Goal: Task Accomplishment & Management: Manage account settings

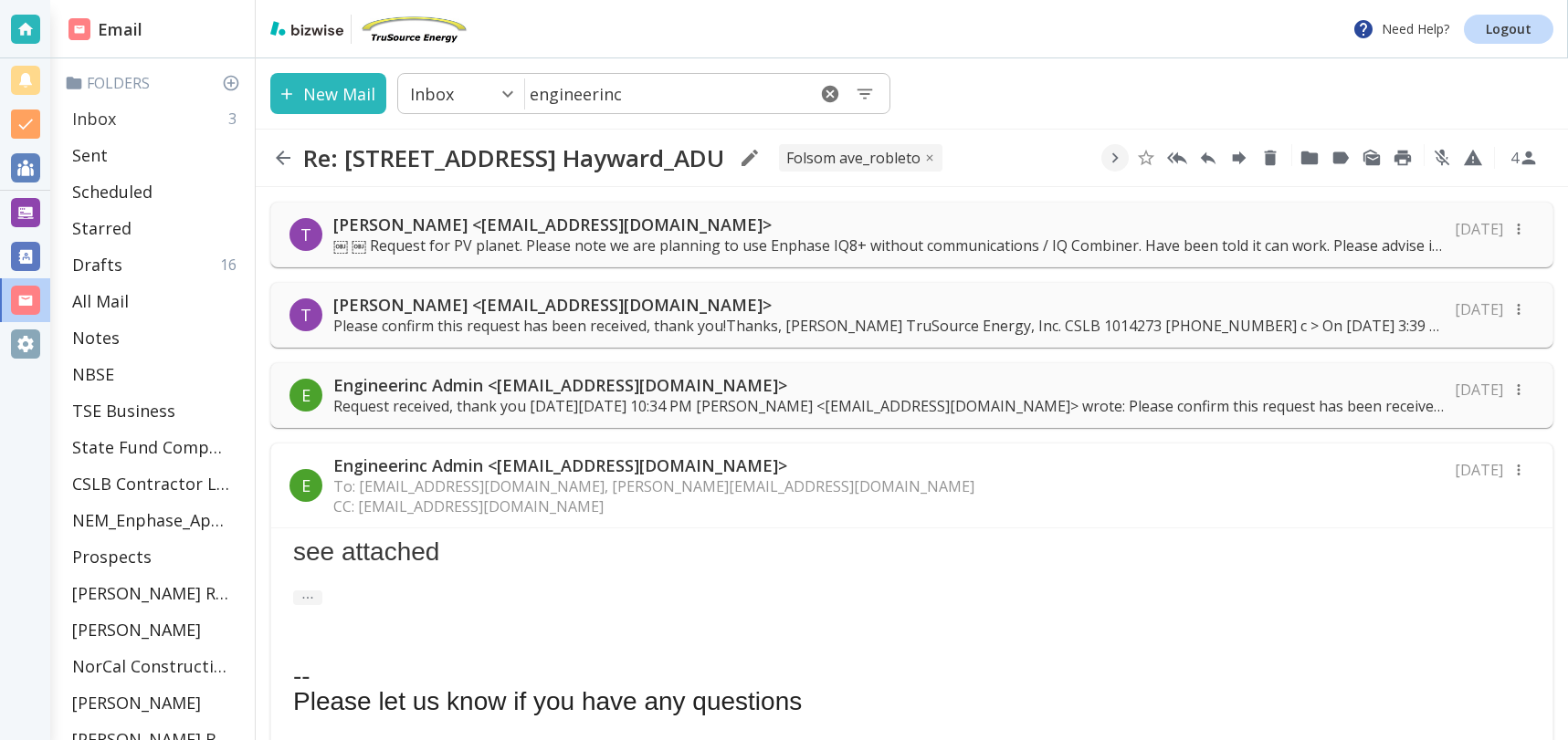
scroll to position [825, 0]
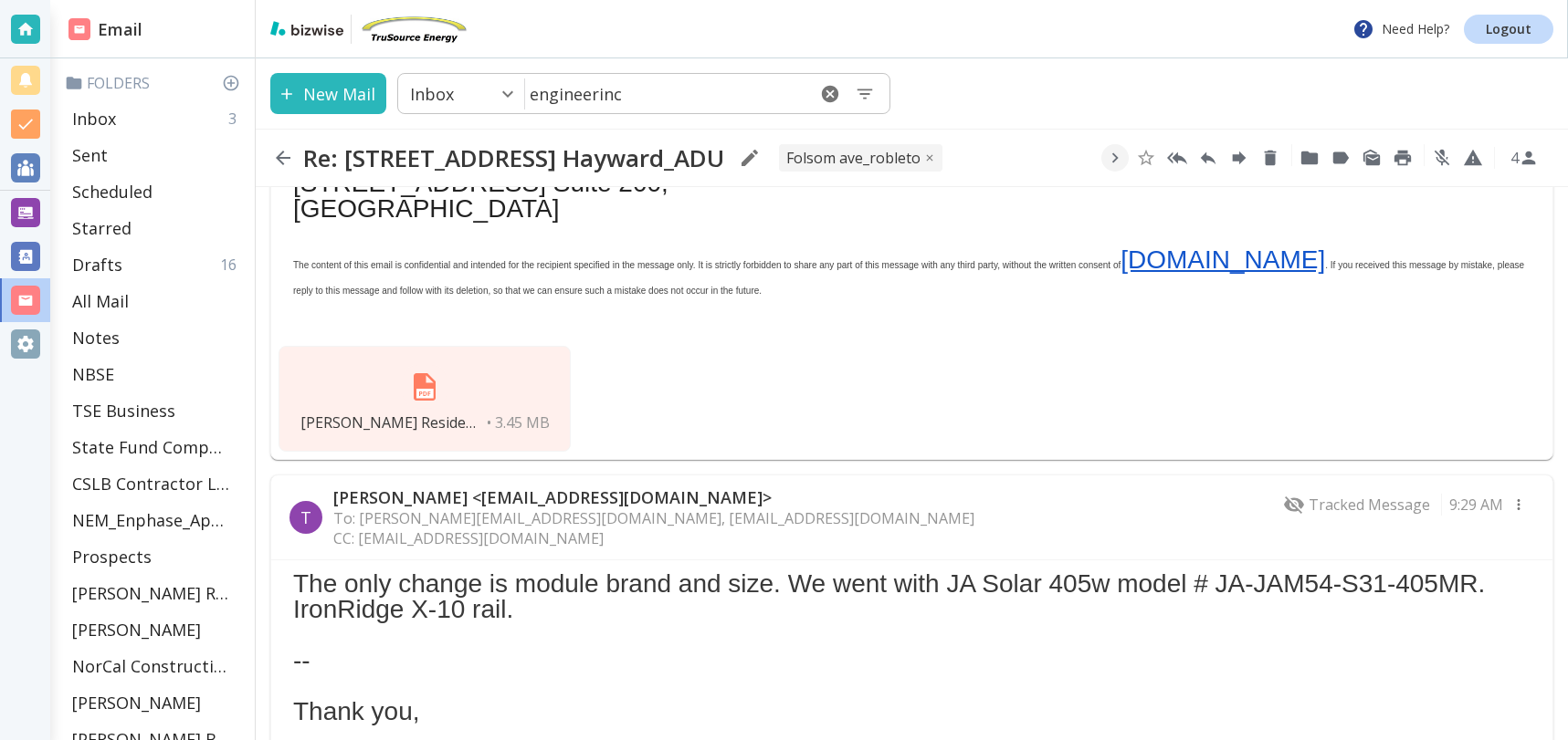
click at [479, 412] on div "Robleto Residence (ADU) Solar Drawings.pdf • 3.45 MB" at bounding box center [425, 399] width 292 height 105
click at [157, 105] on div "Inbox 3" at bounding box center [156, 119] width 183 height 37
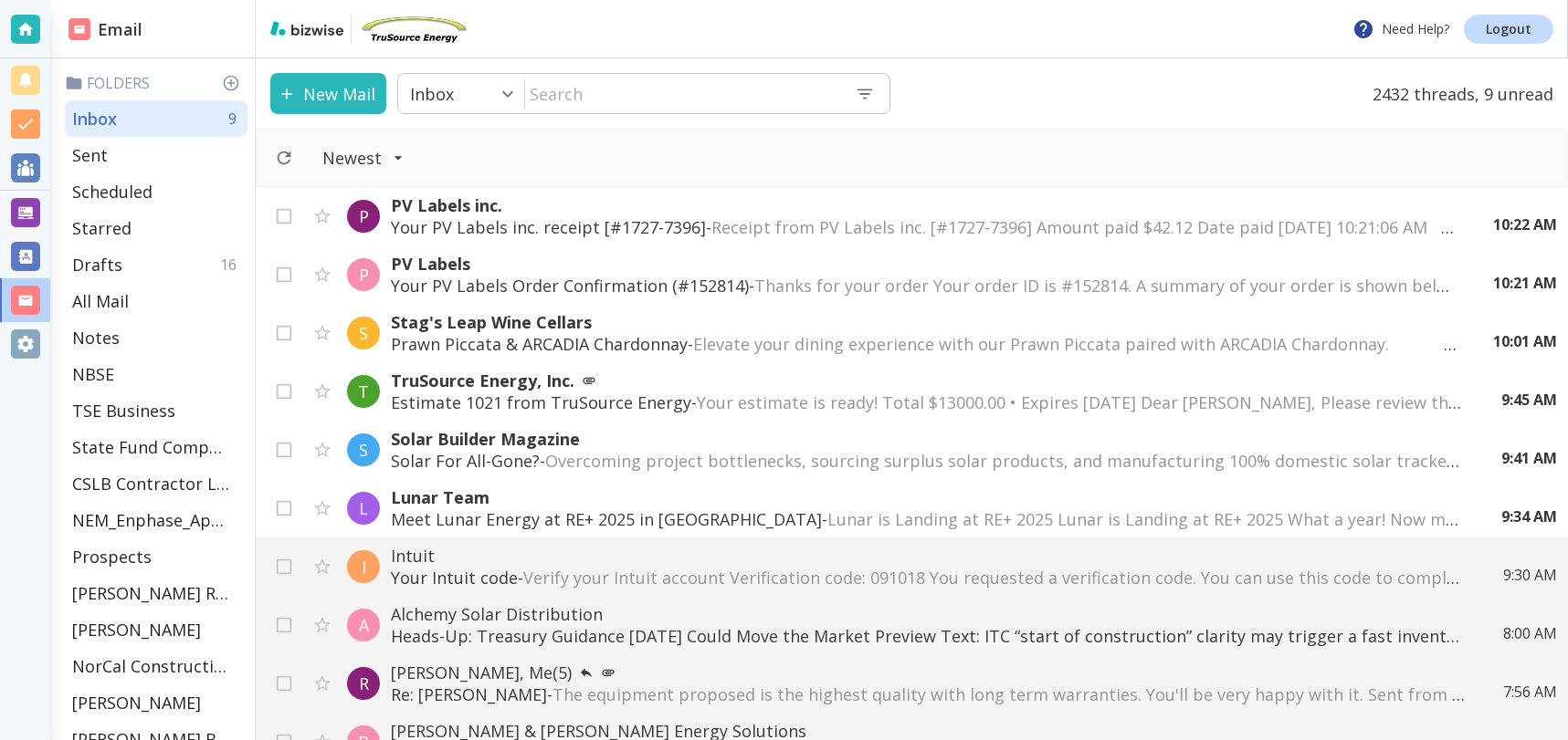
click at [648, 281] on p "Your PV Labels Order Confirmation (#152814) - Thanks for your order Your order …" at bounding box center [923, 285] width 1066 height 22
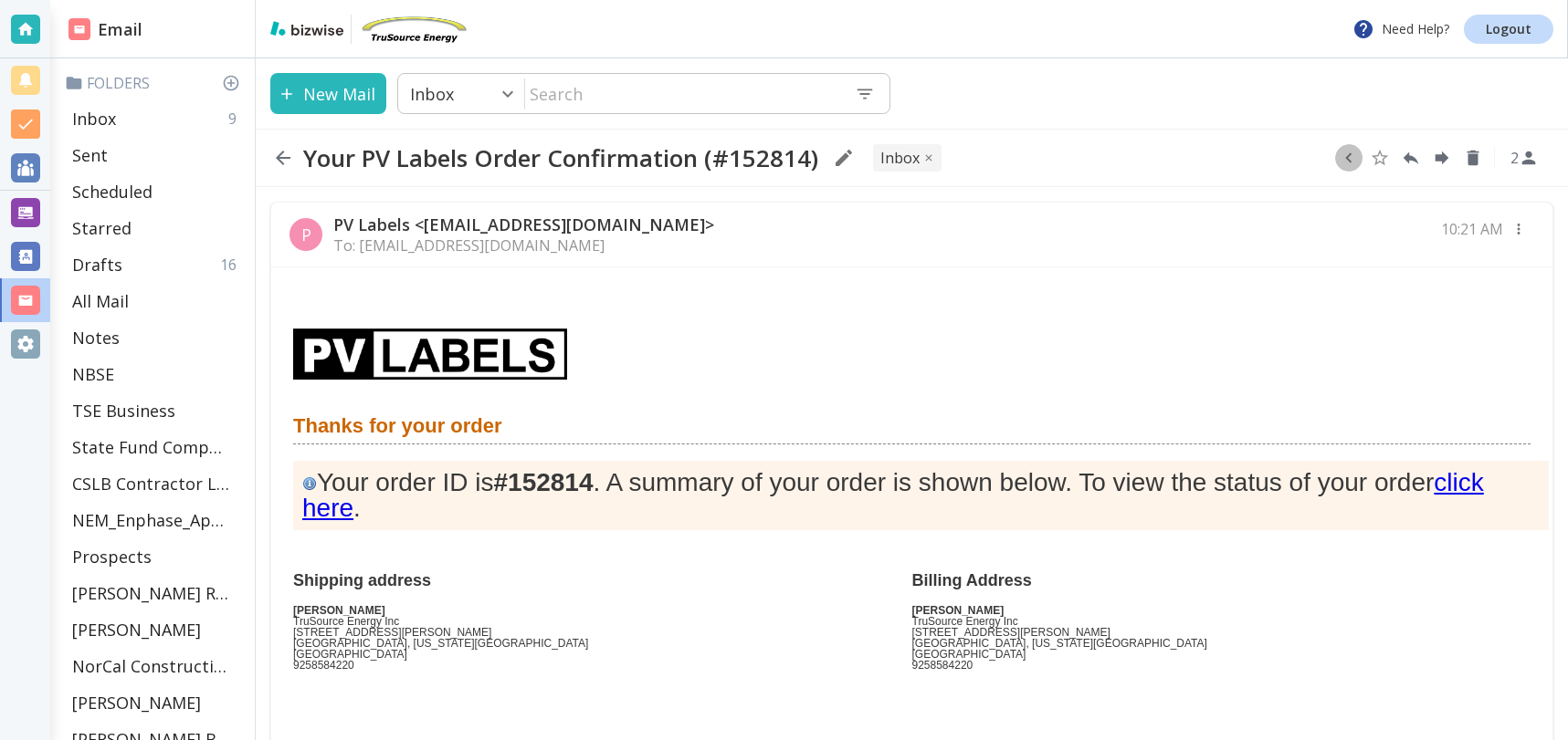
click at [1345, 160] on icon "button" at bounding box center [1348, 158] width 20 height 20
click at [1280, 163] on icon "Move to Folder" at bounding box center [1278, 159] width 16 height 14
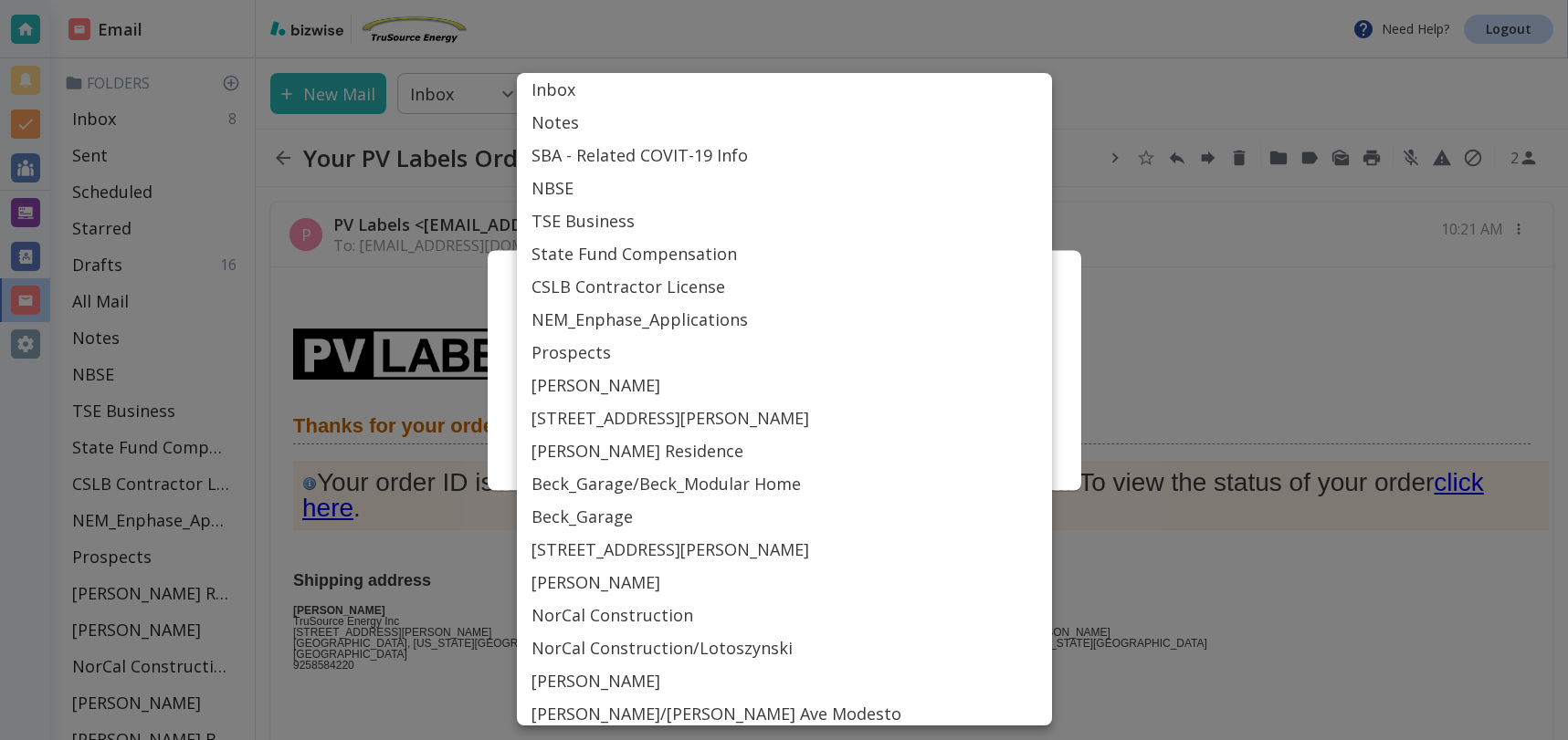
drag, startPoint x: 875, startPoint y: 383, endPoint x: 859, endPoint y: 385, distance: 16.1
click at [875, 0] on body "Need Help? Logout Email Folders Inbox 8 Sent Scheduled Starred Drafts 16 All Ma…" at bounding box center [784, 0] width 1568 height 0
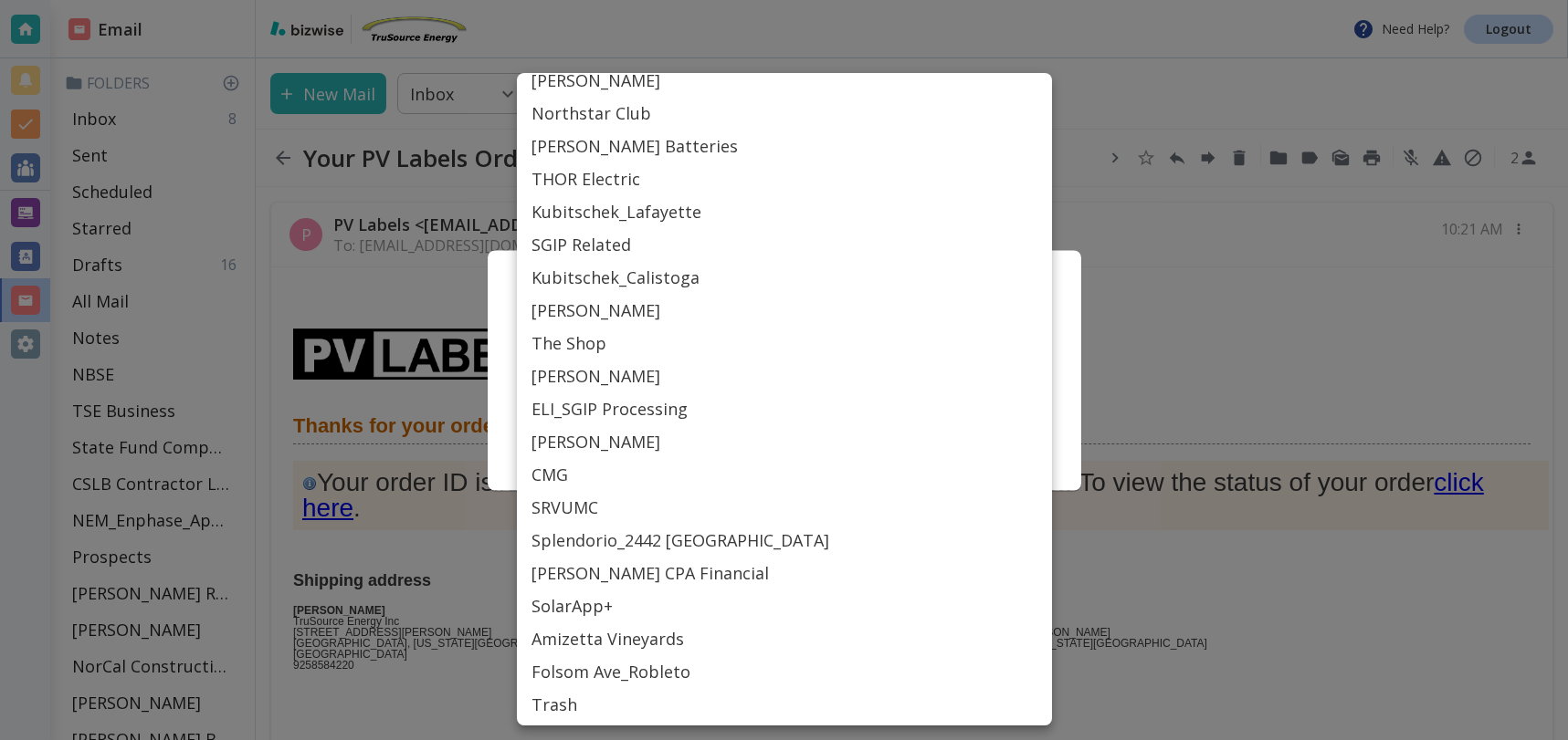
scroll to position [826, 0]
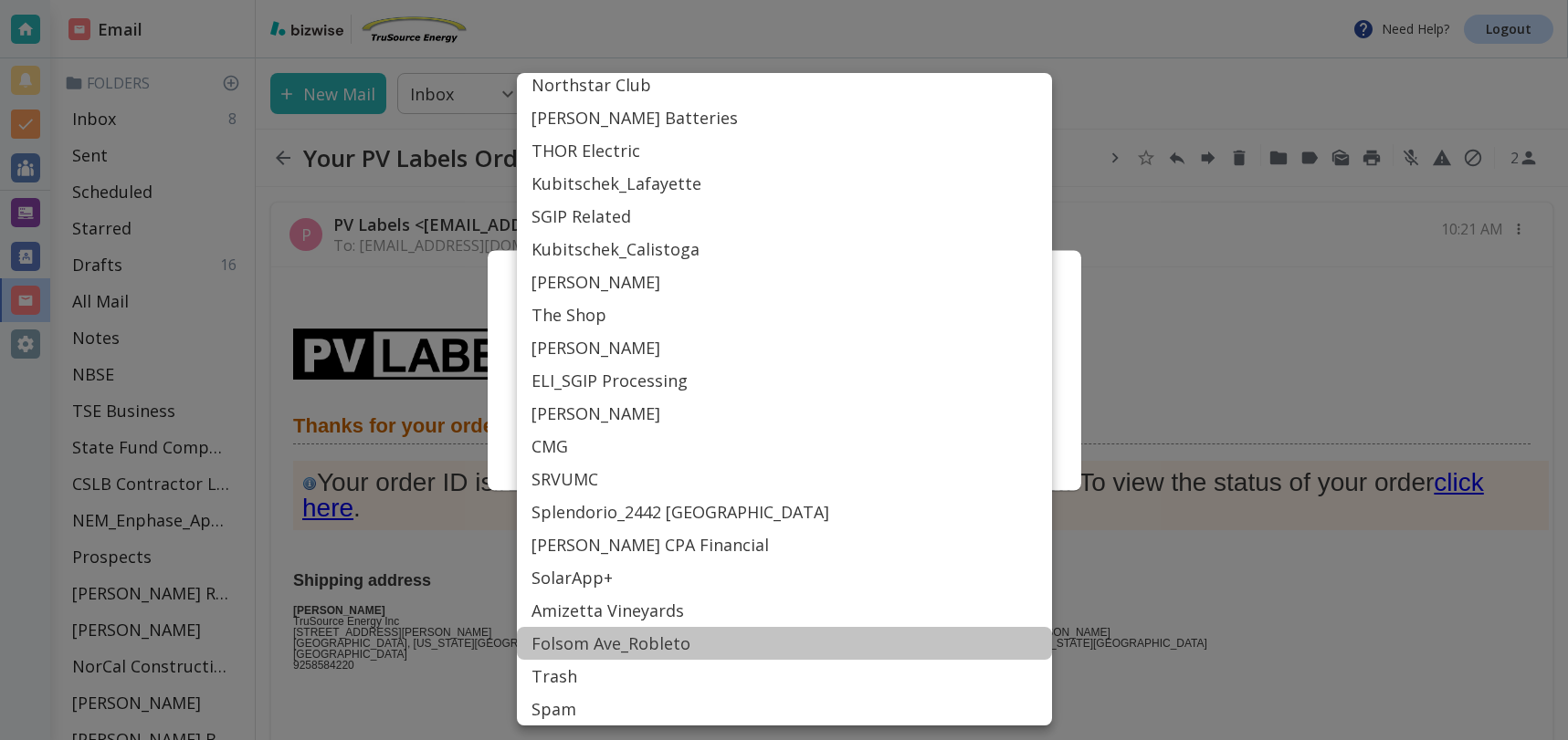
click at [587, 630] on li "Folsom Ave_Robleto" at bounding box center [784, 643] width 535 height 33
type input "Label_82"
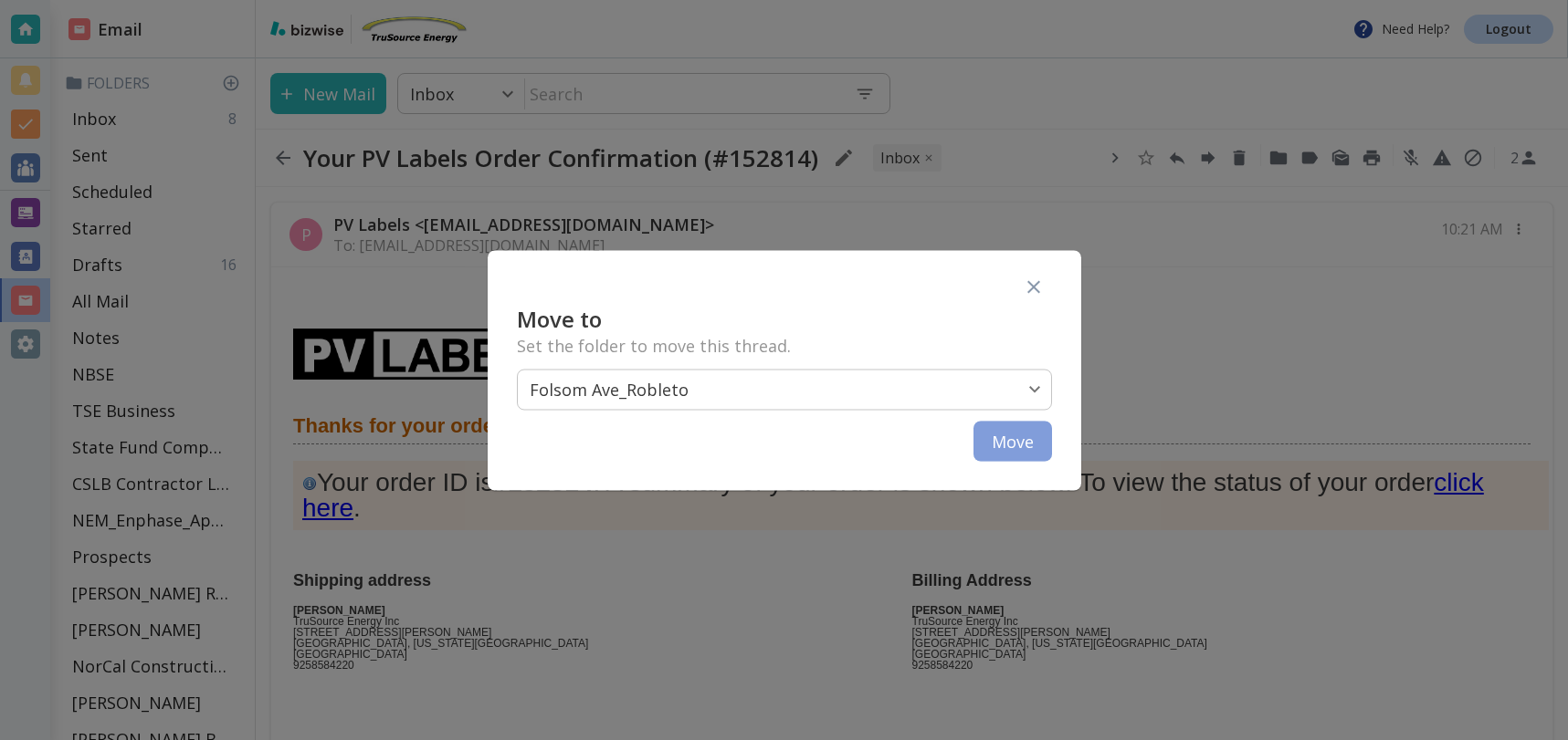
click at [1017, 441] on button "Move" at bounding box center [1012, 441] width 78 height 41
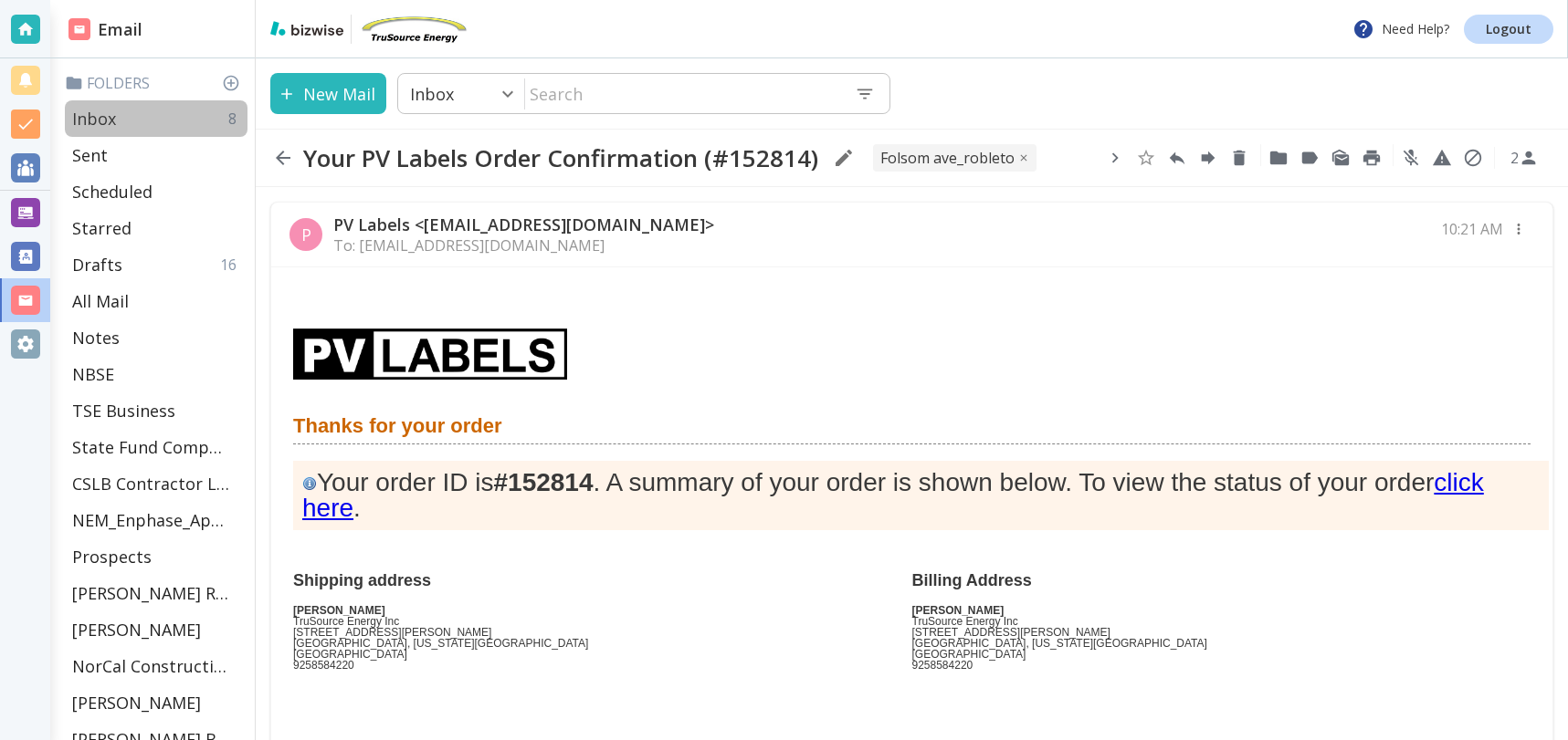
click at [127, 115] on div "Inbox 8" at bounding box center [156, 119] width 183 height 37
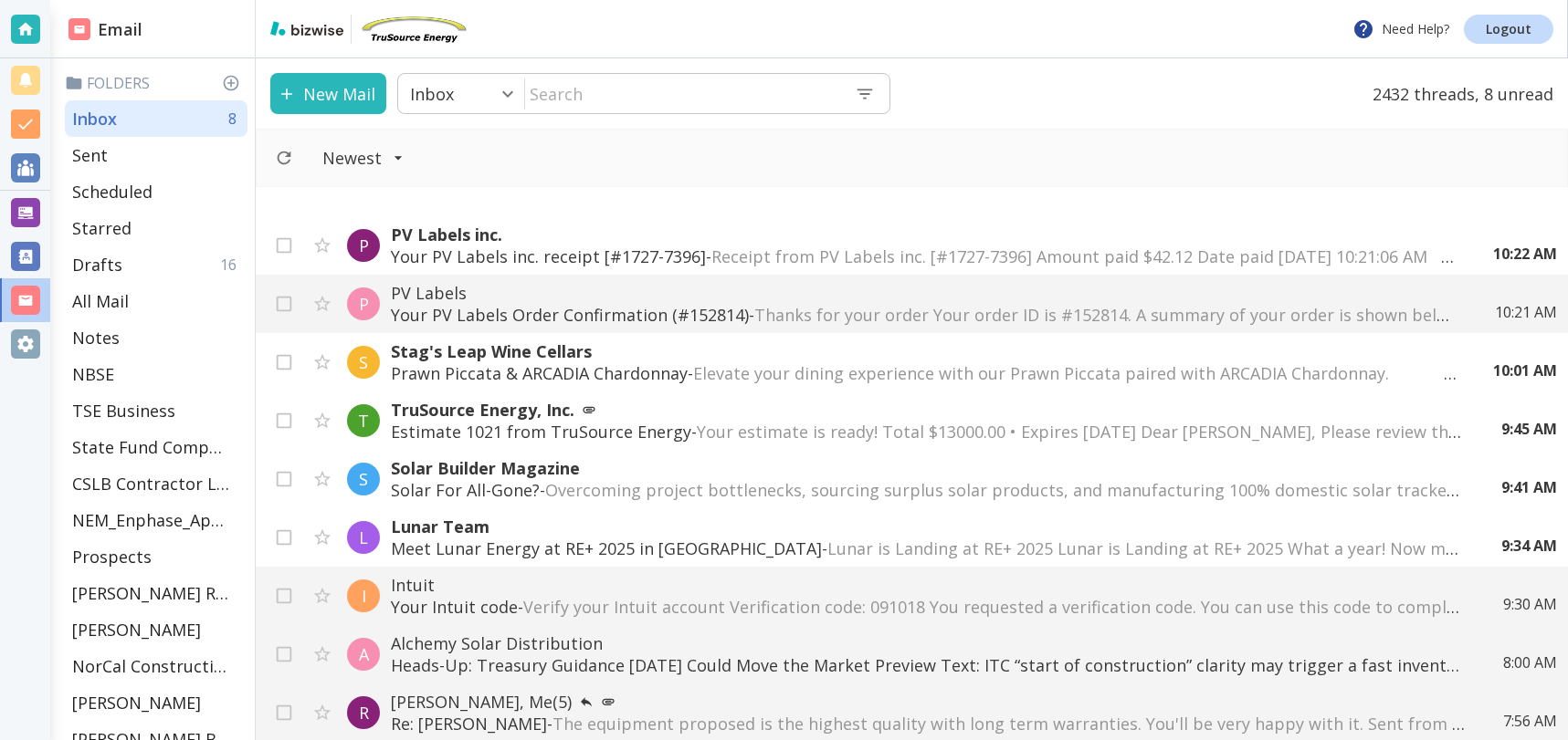
click at [722, 248] on span "Receipt from PV Labels inc. [#1727-7396] Amount paid $42.12 Date paid [DATE] 10…" at bounding box center [1191, 256] width 958 height 22
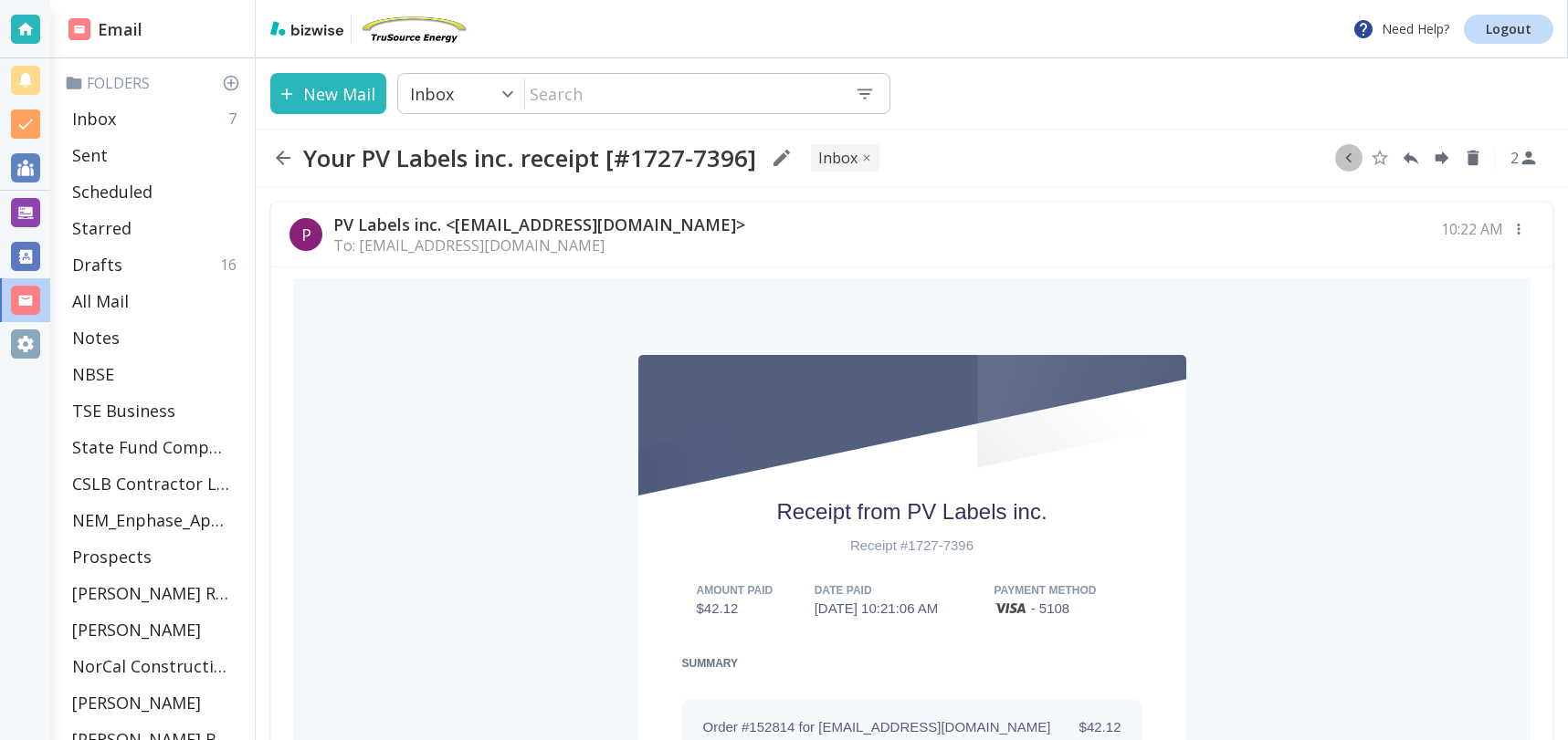
click at [1345, 163] on icon "button" at bounding box center [1348, 158] width 20 height 20
click at [1282, 154] on icon "Move to Folder" at bounding box center [1278, 159] width 16 height 14
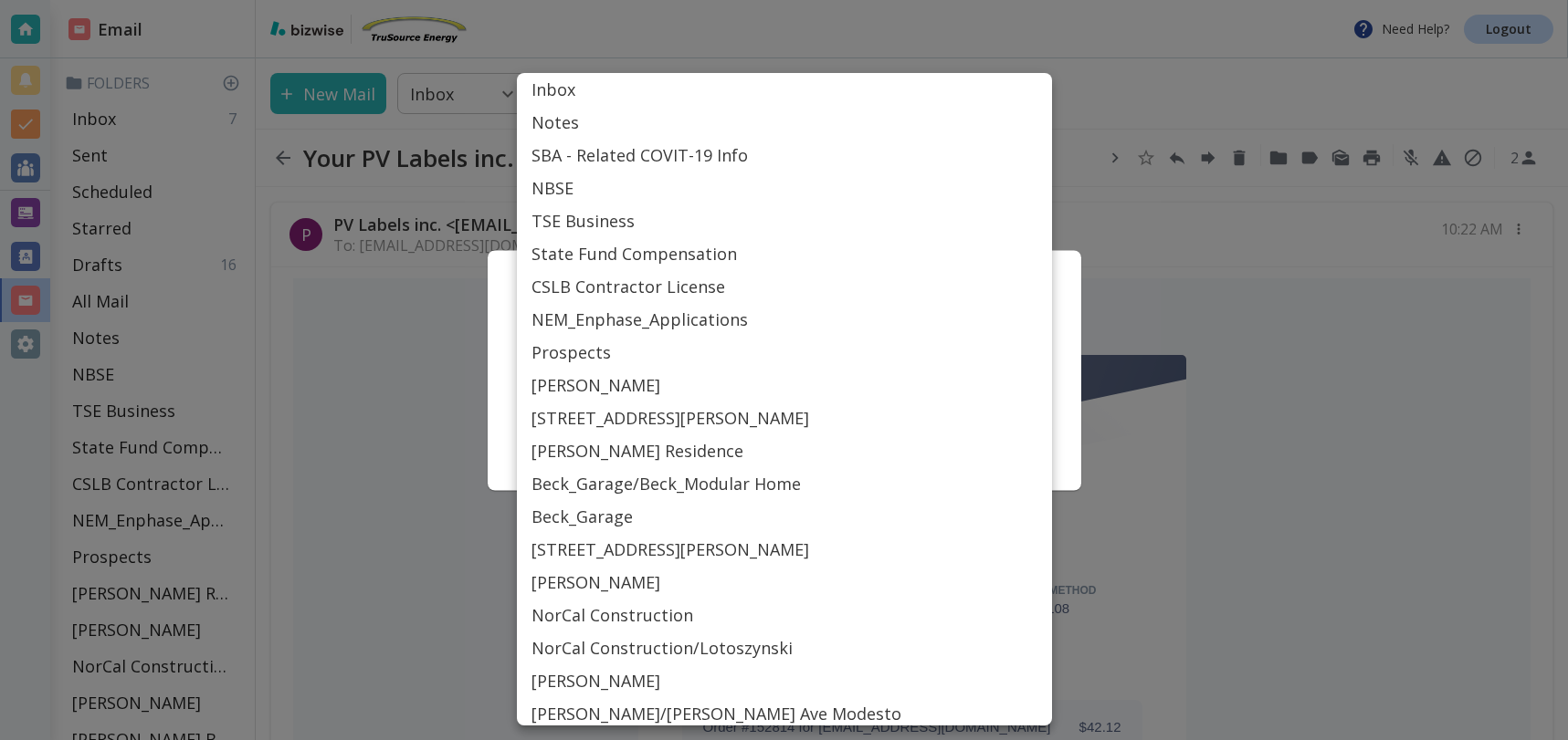
click at [776, 0] on body "Need Help? Logout Email Folders Inbox 7 Sent Scheduled Starred Drafts 16 All Ma…" at bounding box center [784, 0] width 1568 height 0
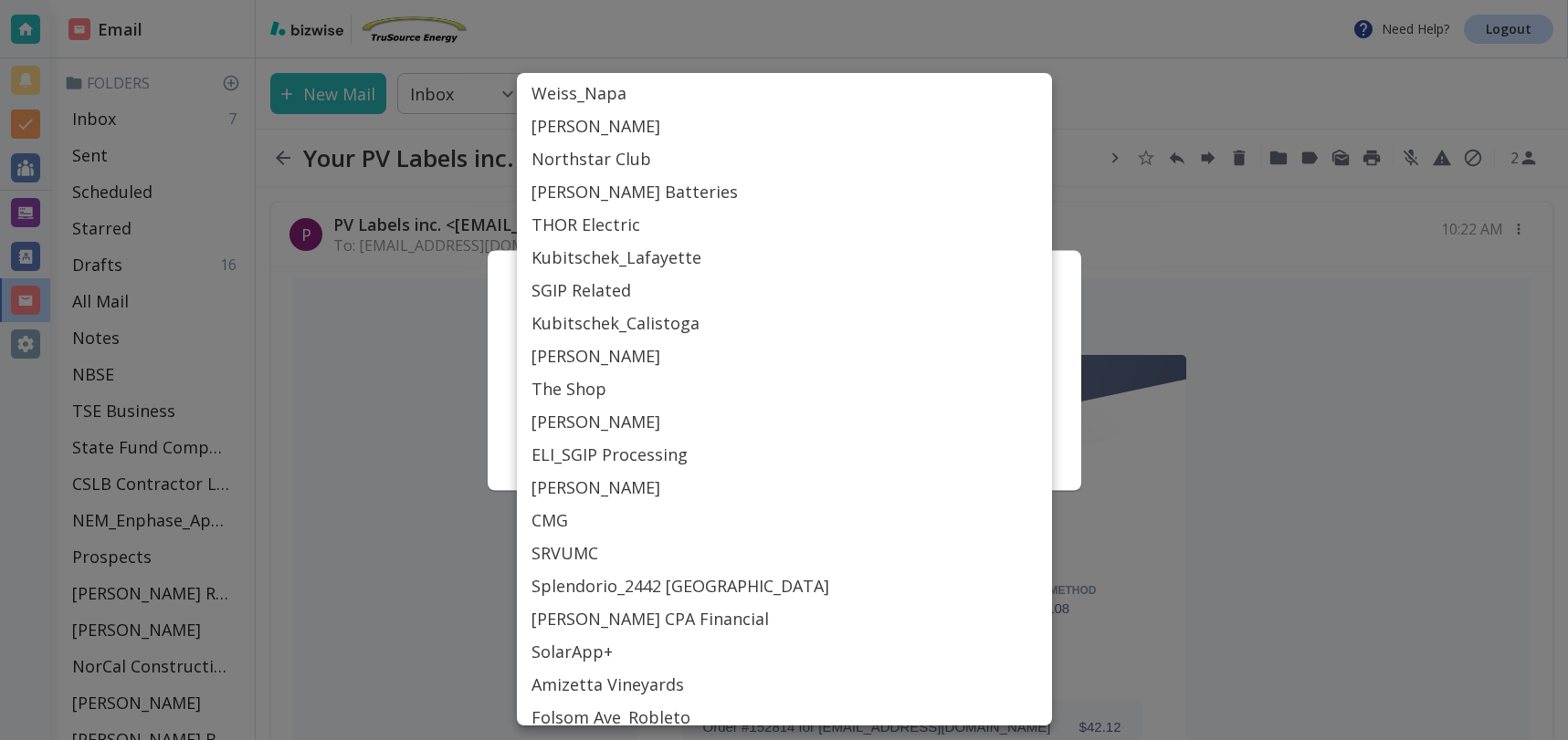
scroll to position [826, 0]
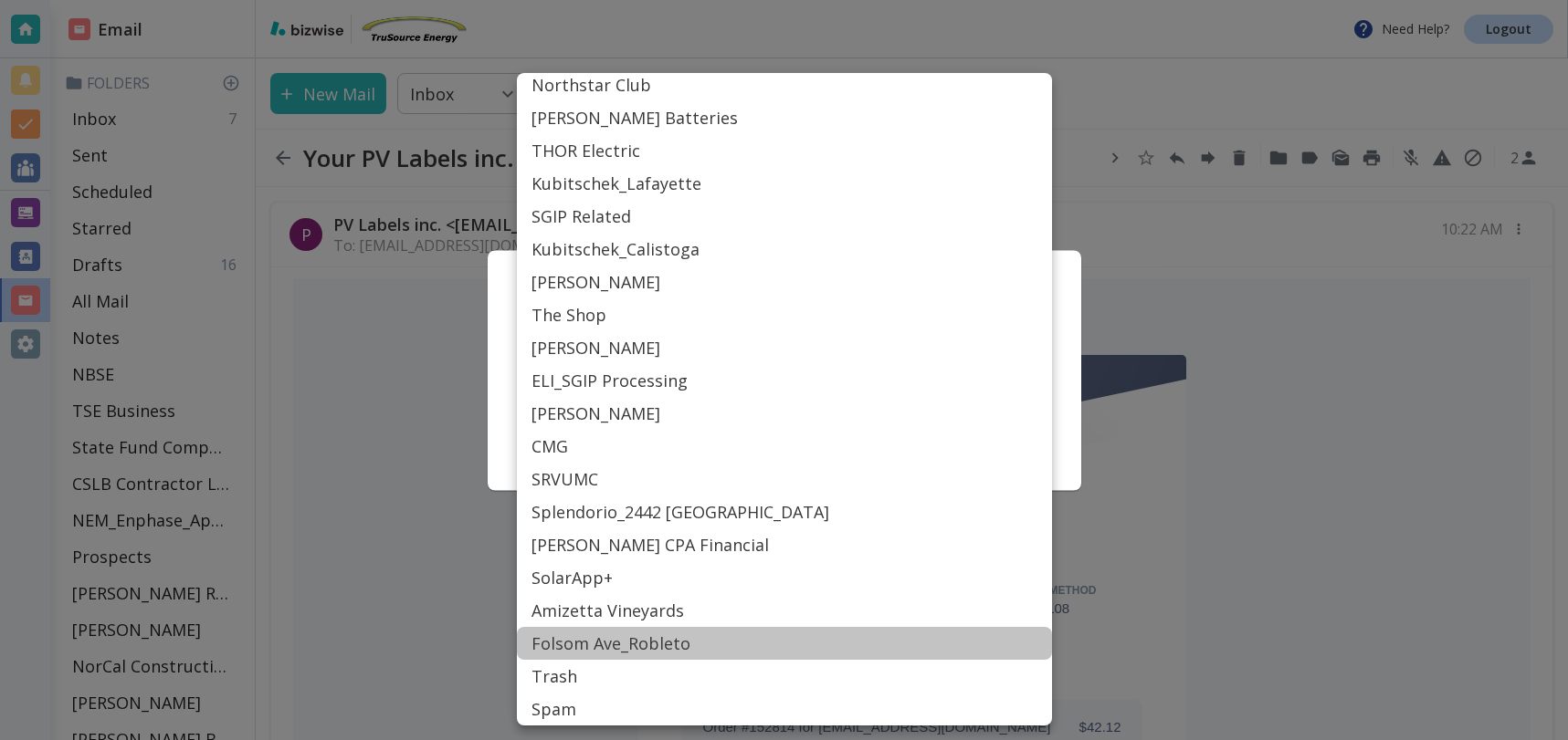
click at [591, 638] on li "Folsom Ave_Robleto" at bounding box center [784, 643] width 535 height 33
type input "Label_82"
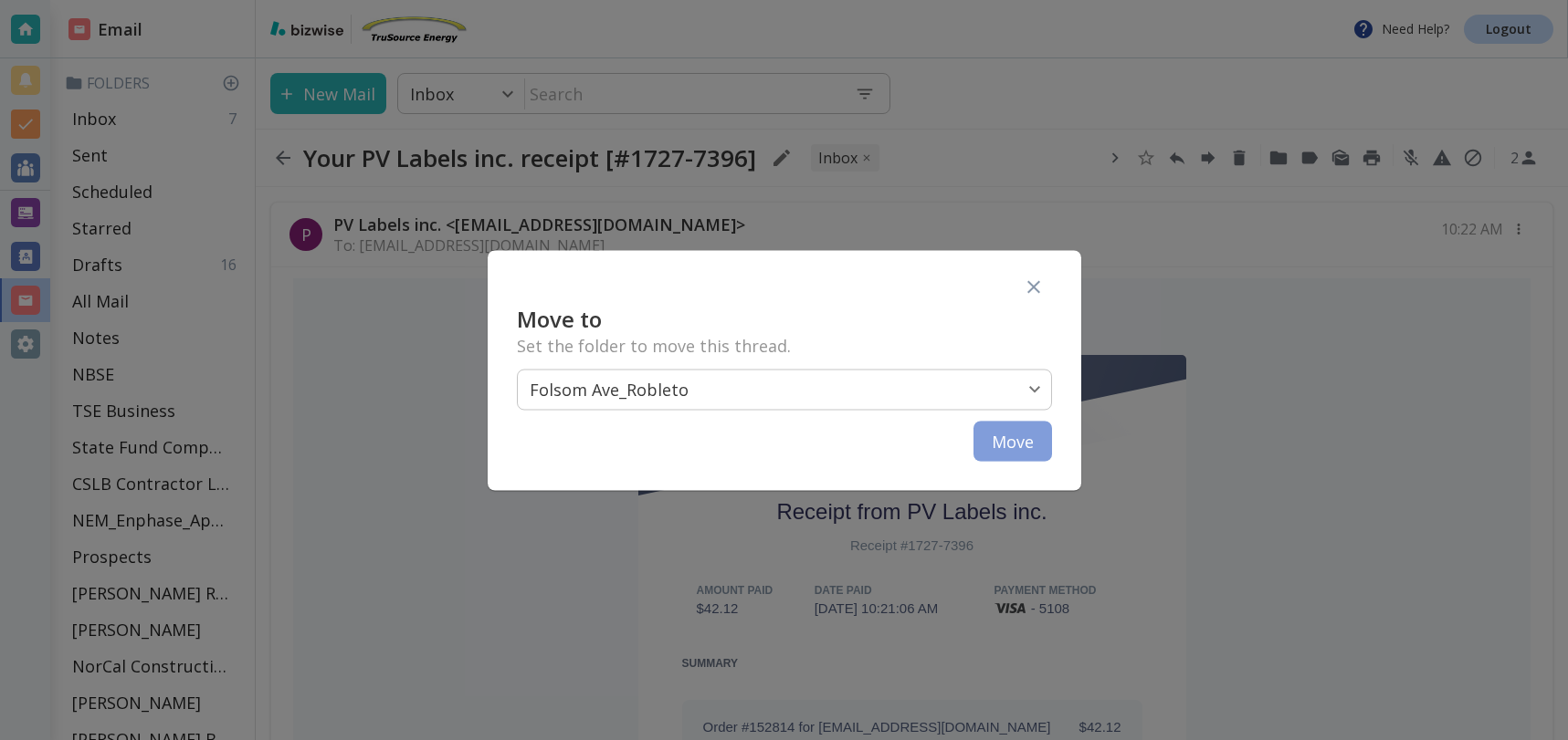
click at [1018, 443] on button "Move" at bounding box center [1012, 441] width 78 height 41
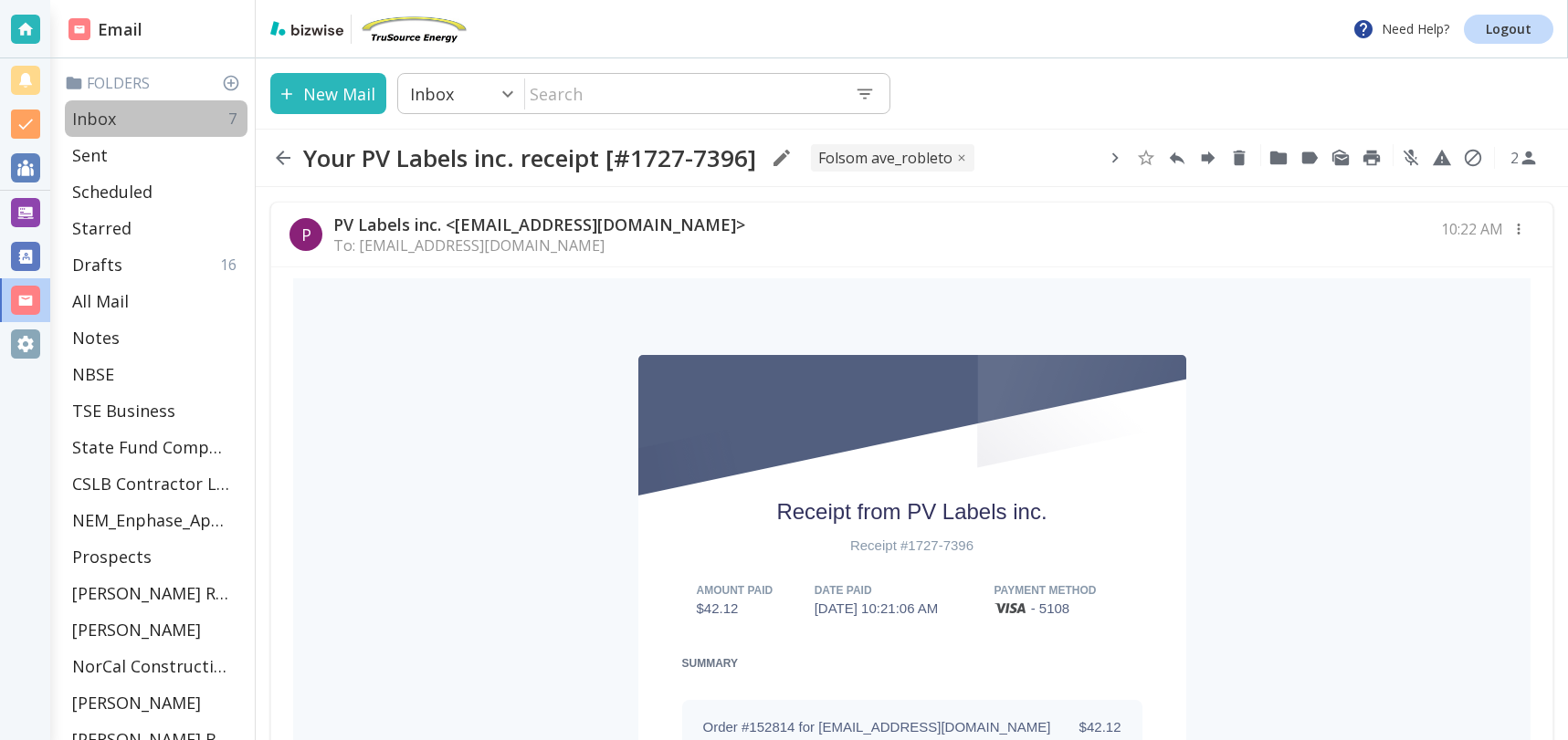
click at [143, 126] on div "Inbox 7" at bounding box center [156, 119] width 183 height 37
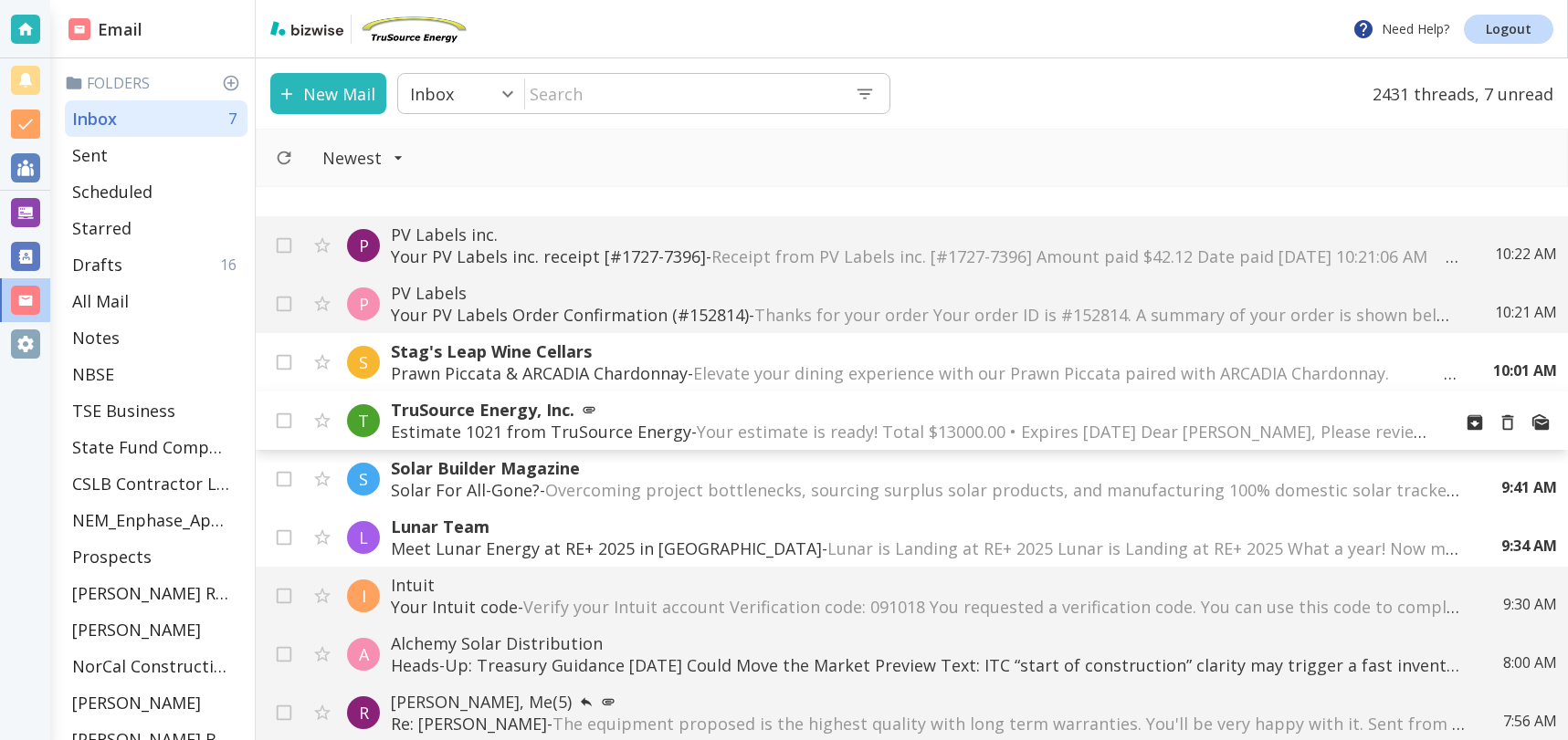
click at [901, 424] on span "Your estimate is ready! Total $13000.00 • Expires [DATE] Dear [PERSON_NAME], Pl…" at bounding box center [1488, 431] width 1583 height 22
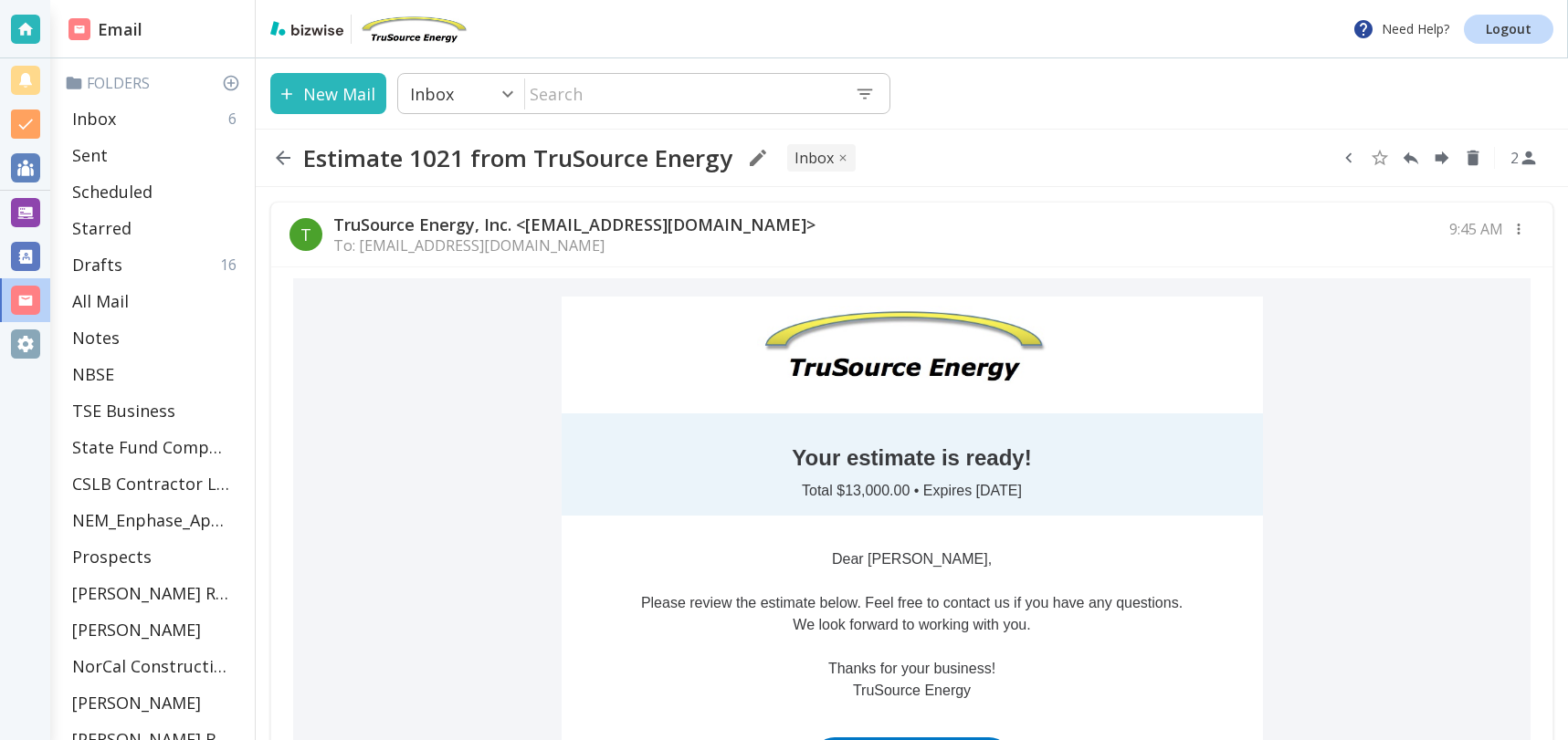
click at [1347, 163] on icon "button" at bounding box center [1348, 158] width 20 height 20
click at [1281, 158] on icon "Move to Folder" at bounding box center [1278, 159] width 16 height 14
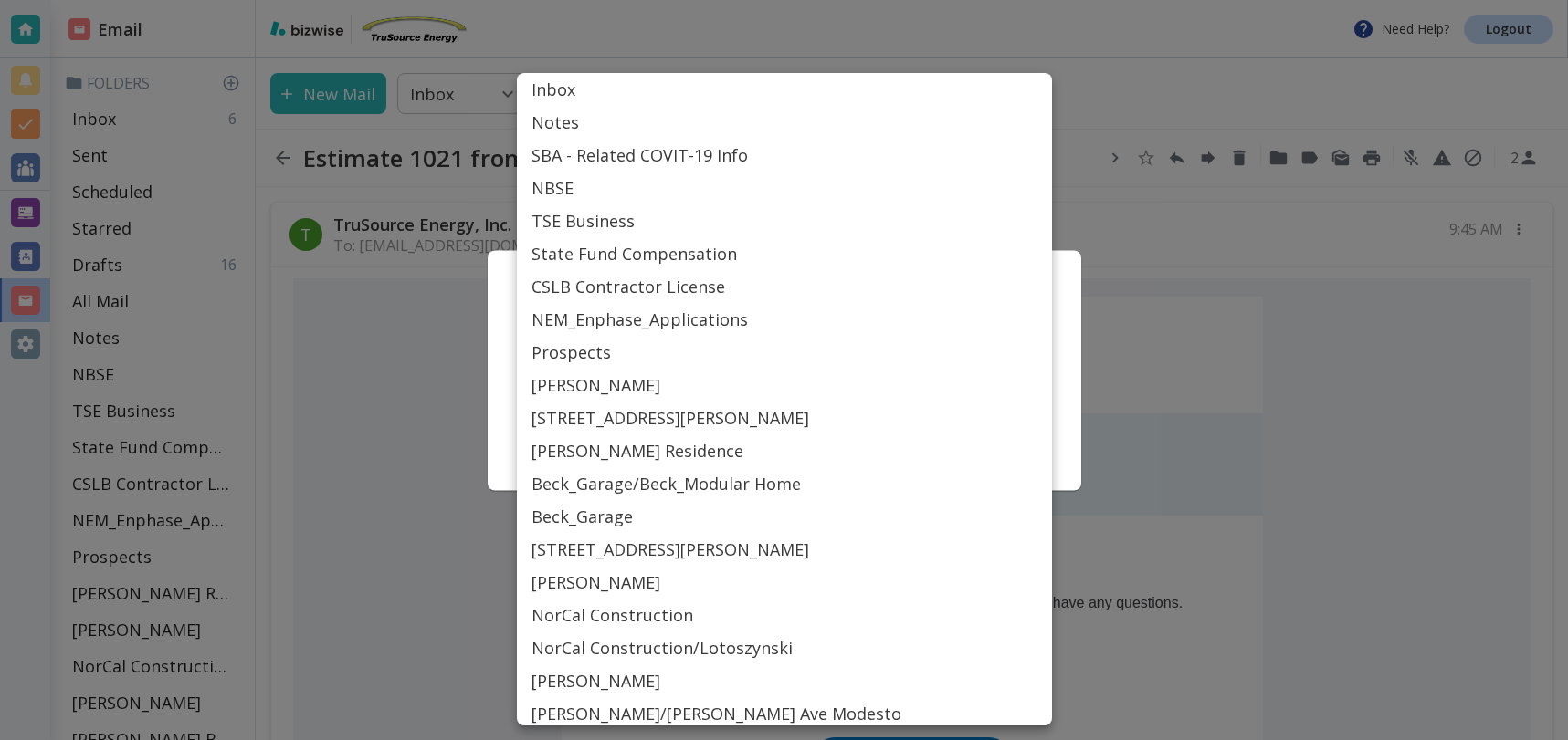
click at [708, 0] on body "Need Help? Logout Email Folders Inbox 6 Sent Scheduled Starred Drafts 16 All Ma…" at bounding box center [784, 0] width 1568 height 0
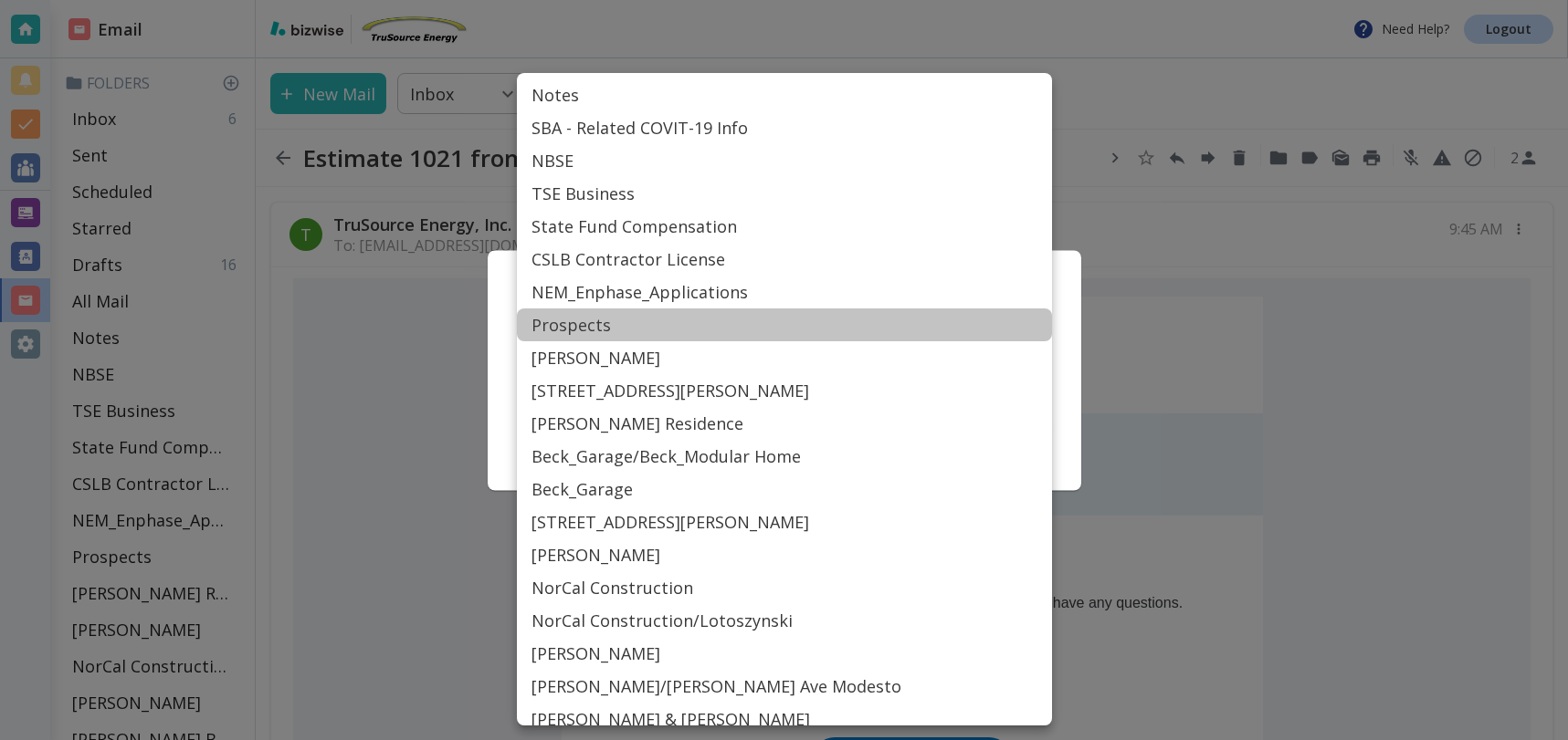
click at [609, 325] on li "Prospects" at bounding box center [784, 325] width 535 height 33
type input "Label_19"
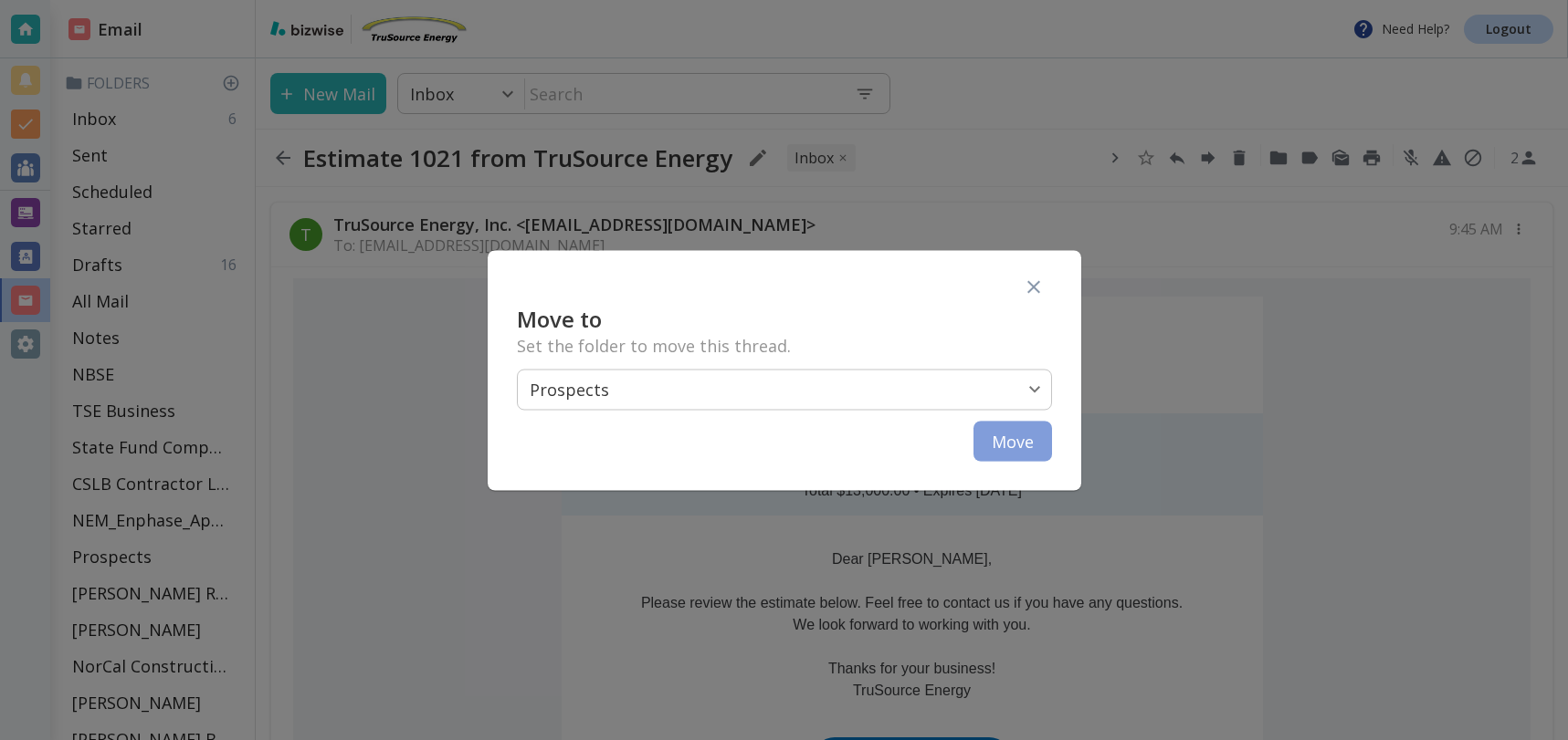
click at [1034, 443] on button "Move" at bounding box center [1012, 441] width 78 height 41
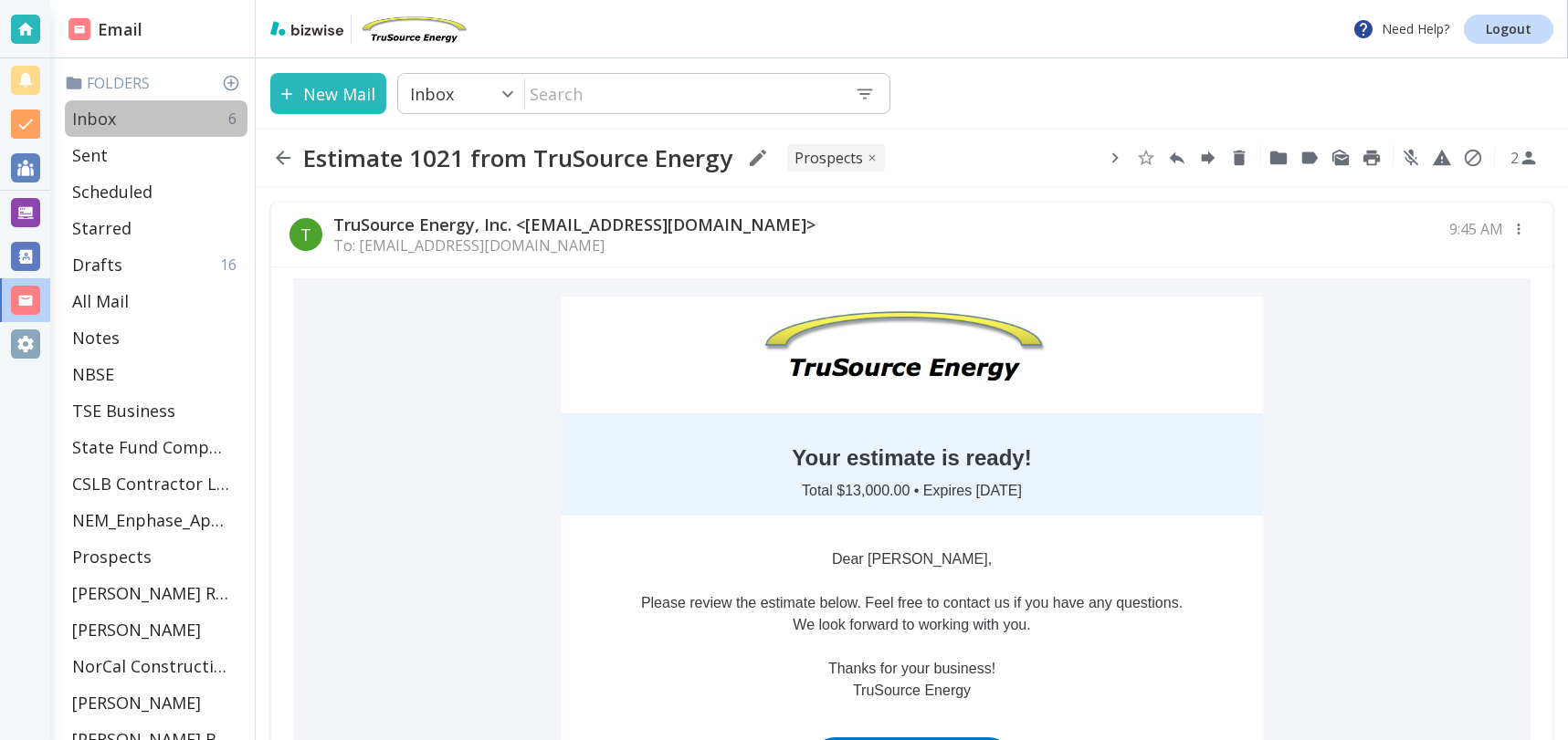
click at [108, 115] on p "Inbox" at bounding box center [94, 118] width 44 height 22
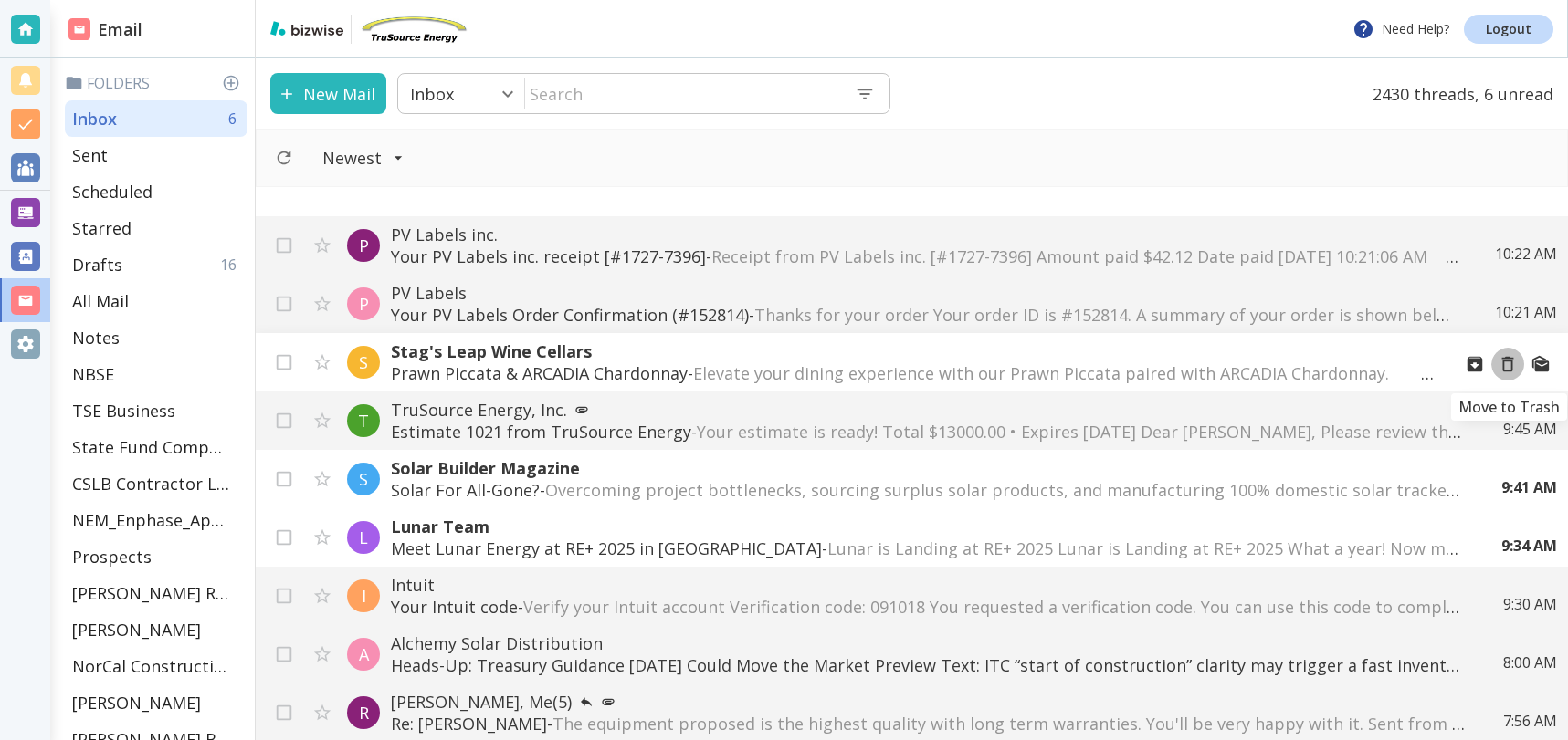
click at [1511, 367] on icon "Move to Trash" at bounding box center [1508, 365] width 12 height 15
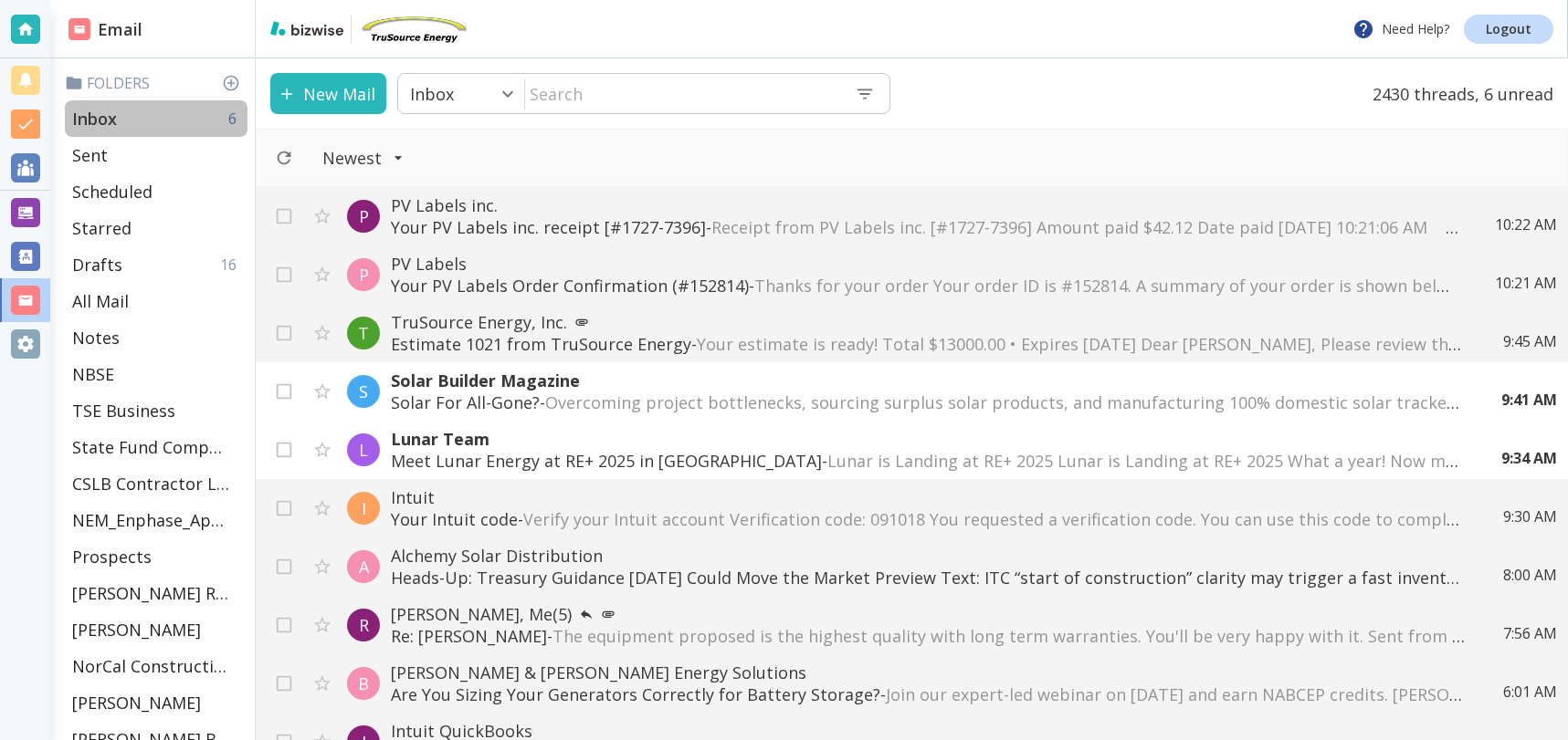
click at [131, 113] on div "Inbox 6" at bounding box center [156, 119] width 183 height 37
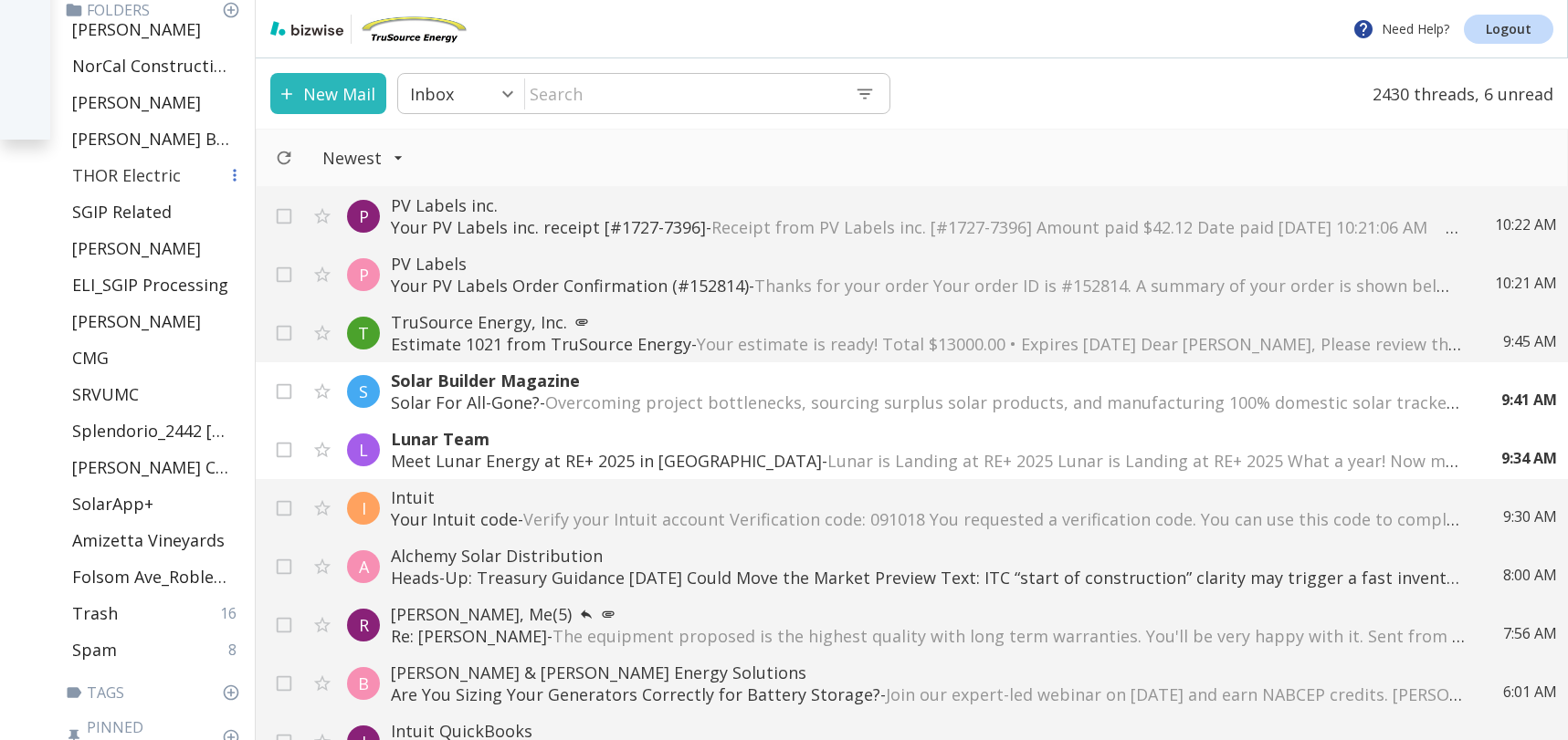
scroll to position [647, 0]
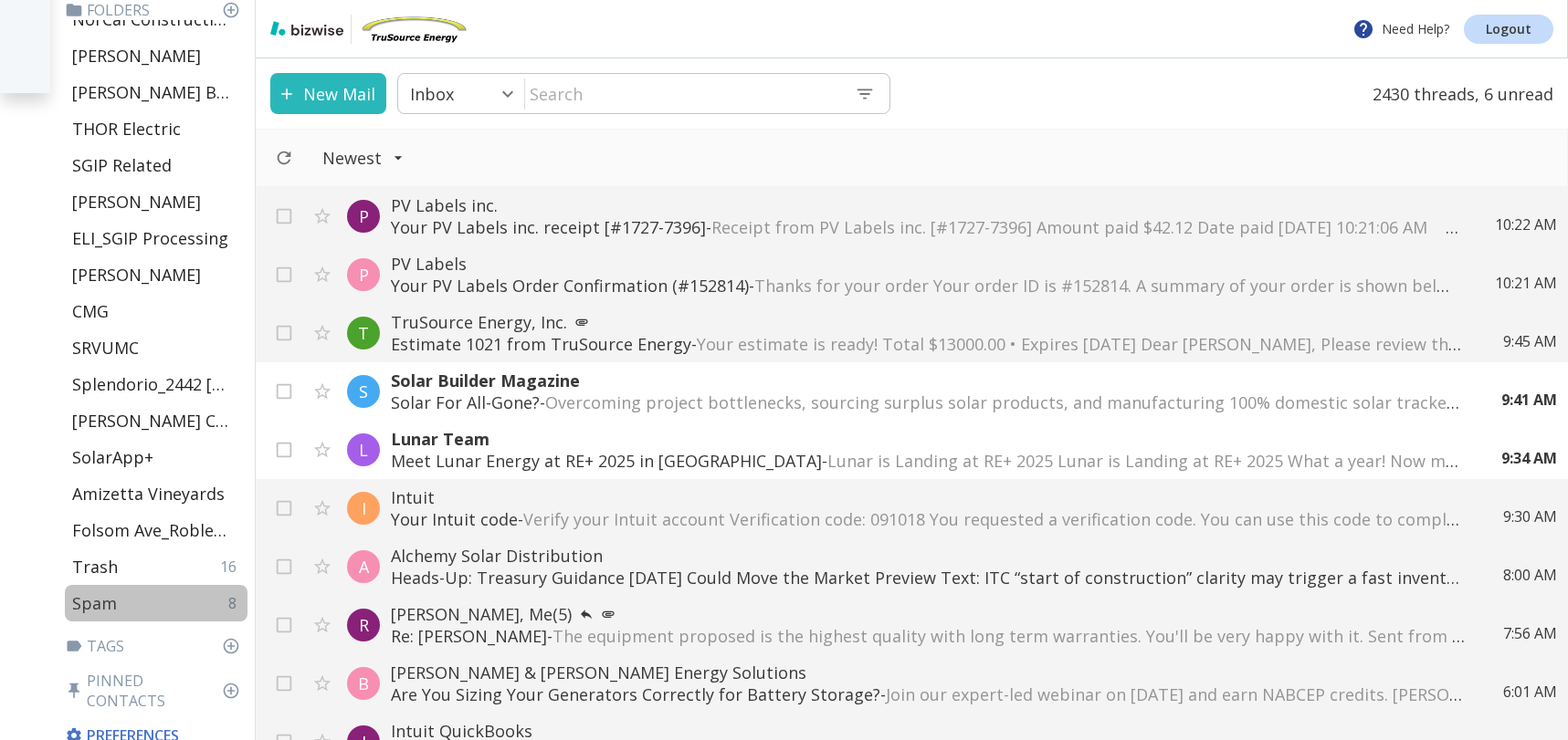
click at [103, 607] on p "Spam" at bounding box center [95, 603] width 45 height 22
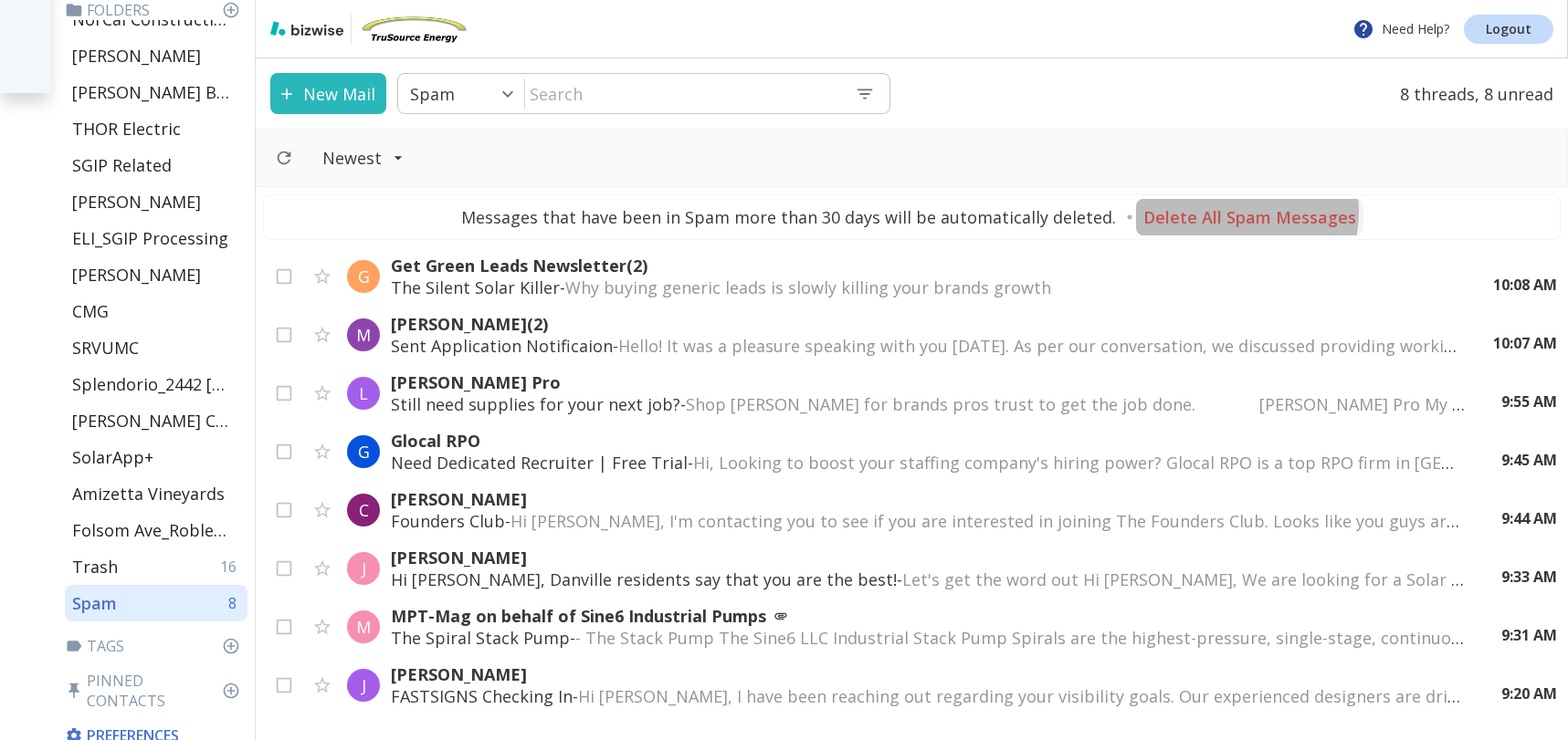
click at [1217, 212] on p "Delete All Spam Messages" at bounding box center [1250, 217] width 213 height 22
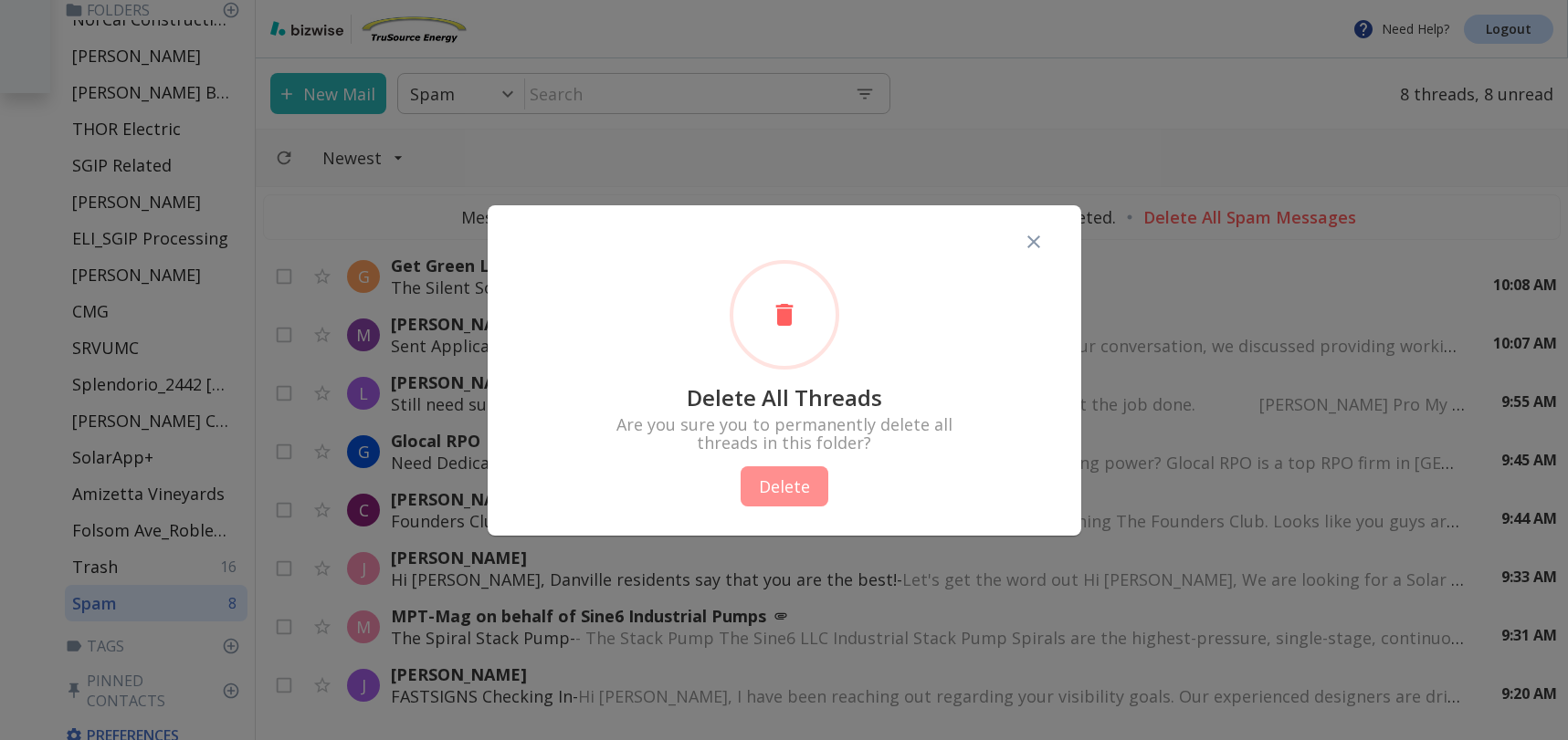
click at [804, 472] on button "Delete" at bounding box center [784, 487] width 88 height 41
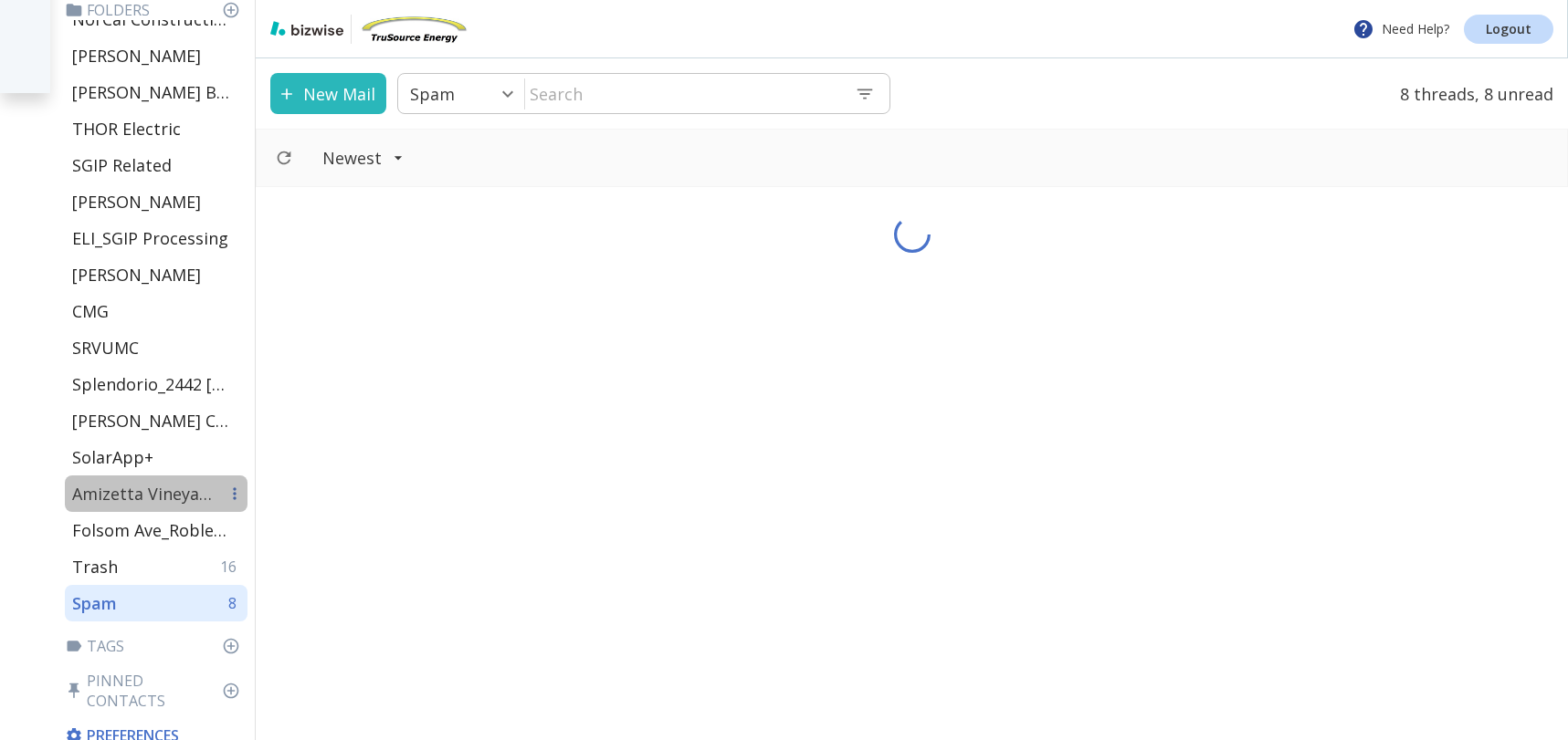
click at [156, 494] on p "Amizetta Vineyards" at bounding box center [145, 493] width 146 height 22
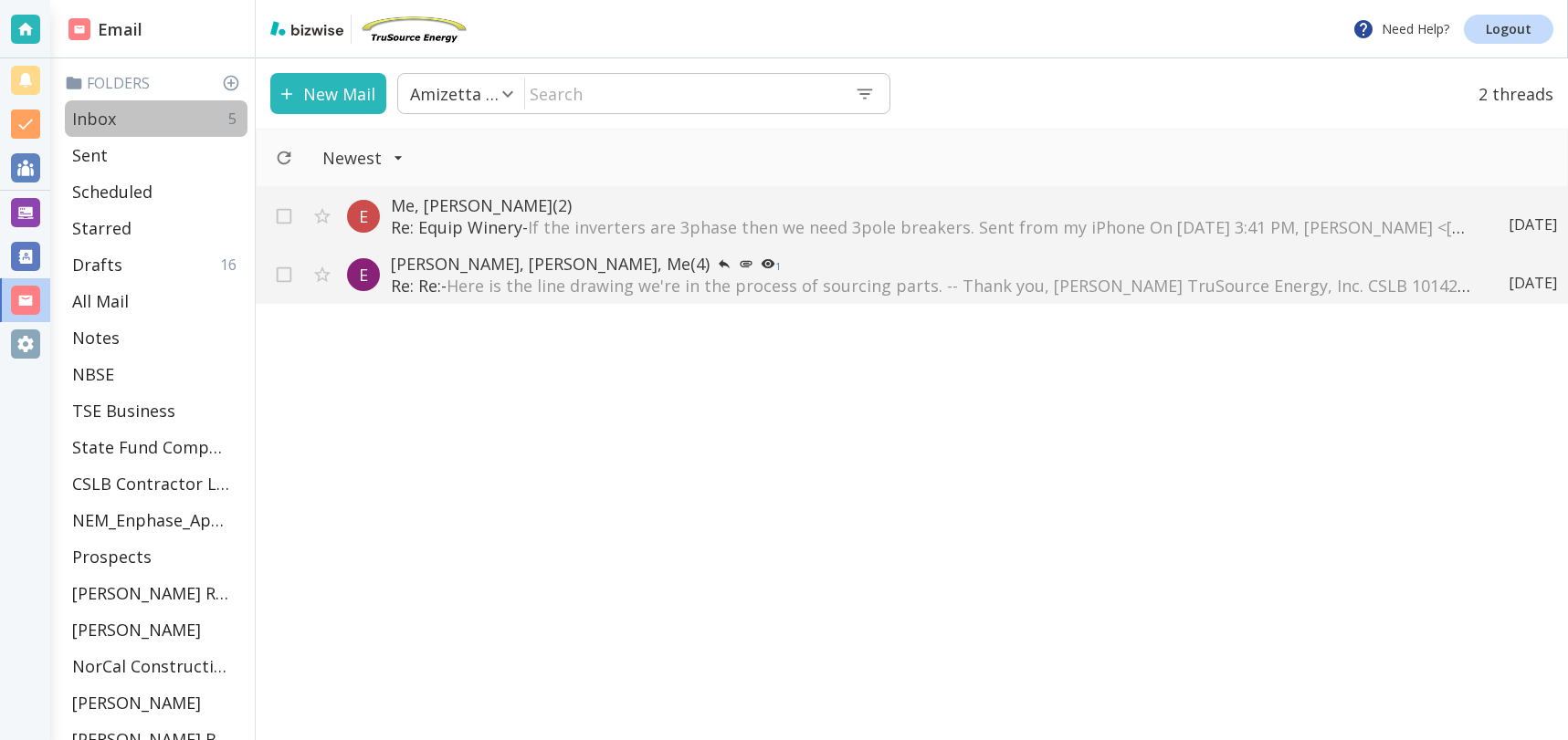
click at [106, 114] on p "Inbox" at bounding box center [94, 118] width 44 height 22
type input "0"
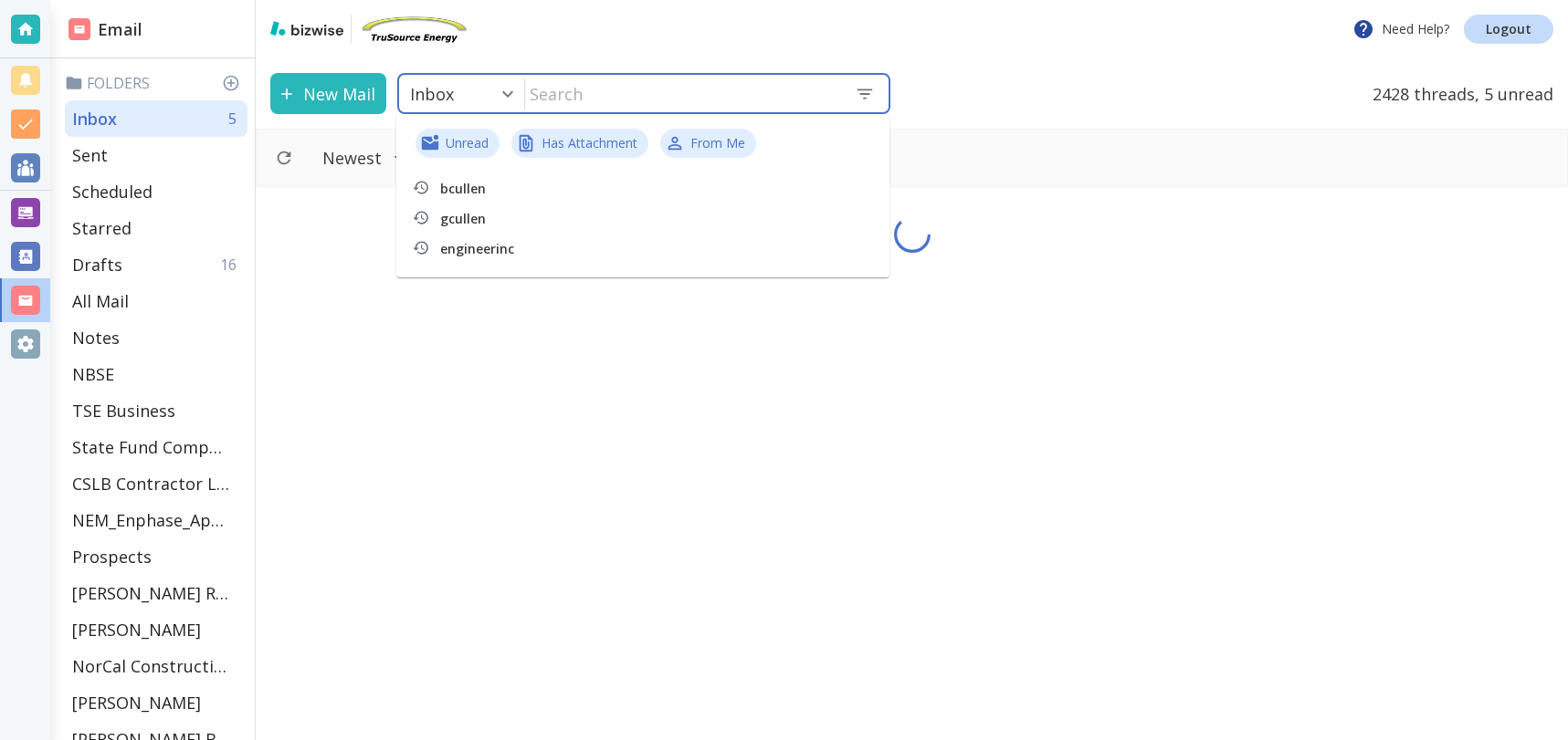
click at [625, 96] on input "text" at bounding box center [681, 93] width 315 height 38
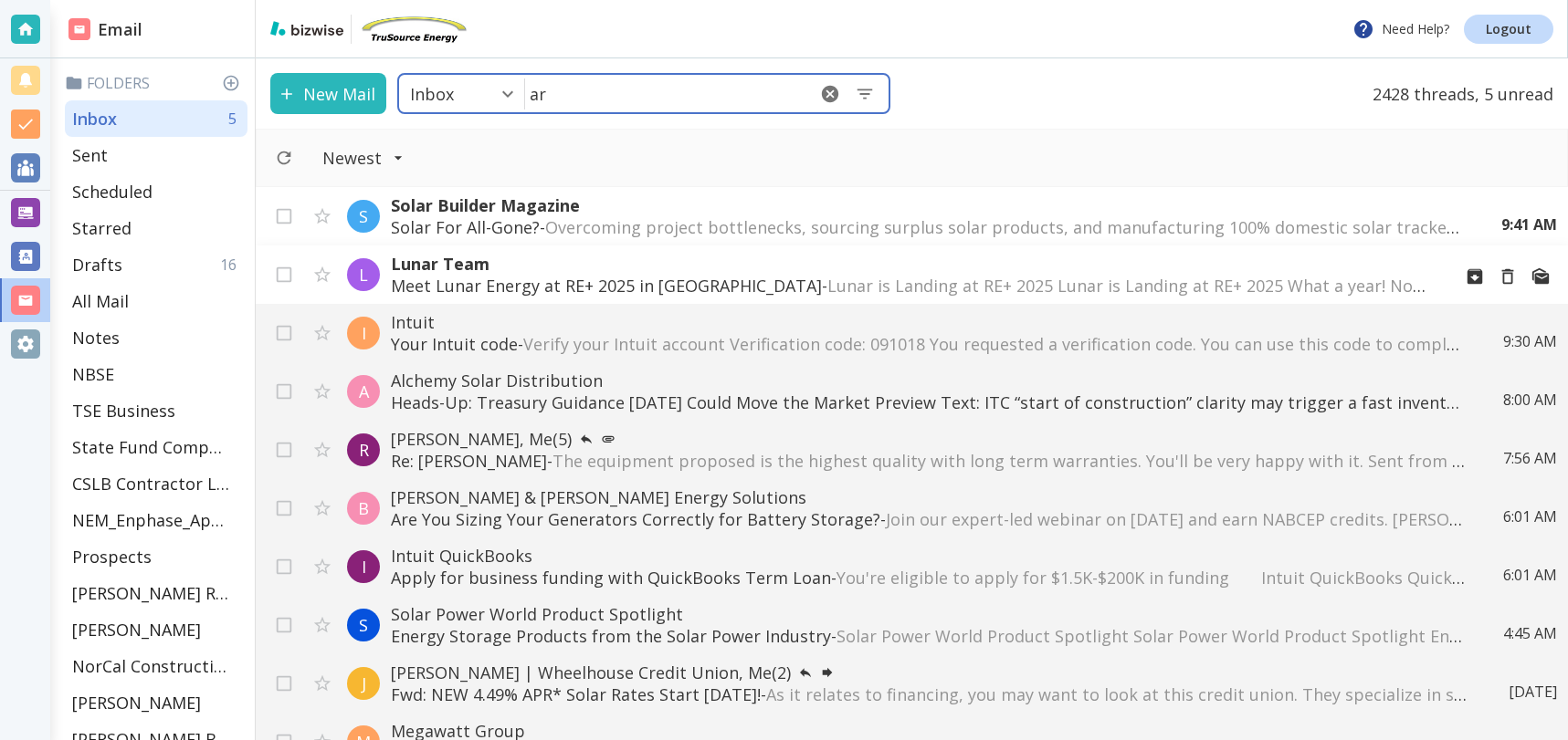
type input "a"
type input "res"
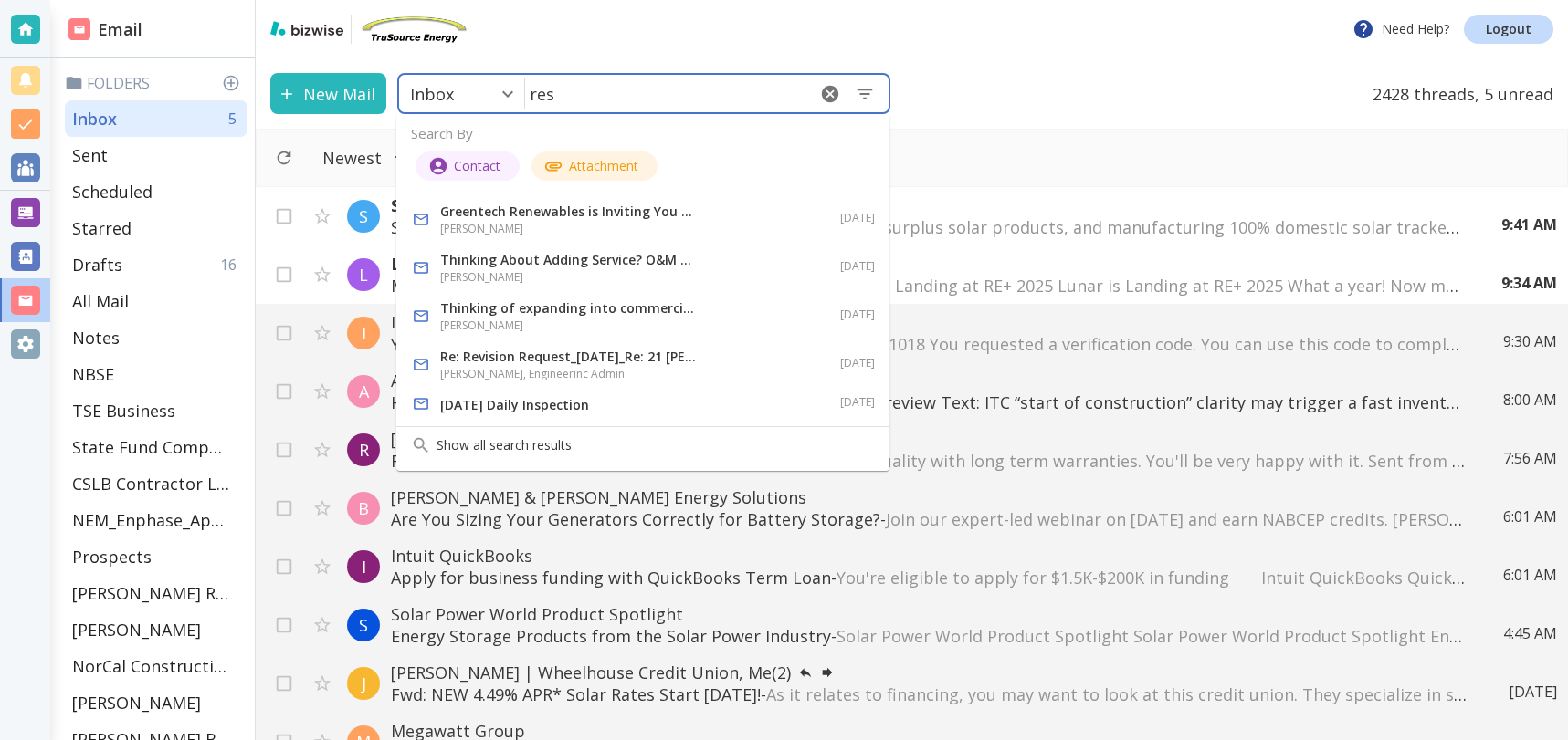
click at [833, 93] on icon "button" at bounding box center [829, 93] width 16 height 16
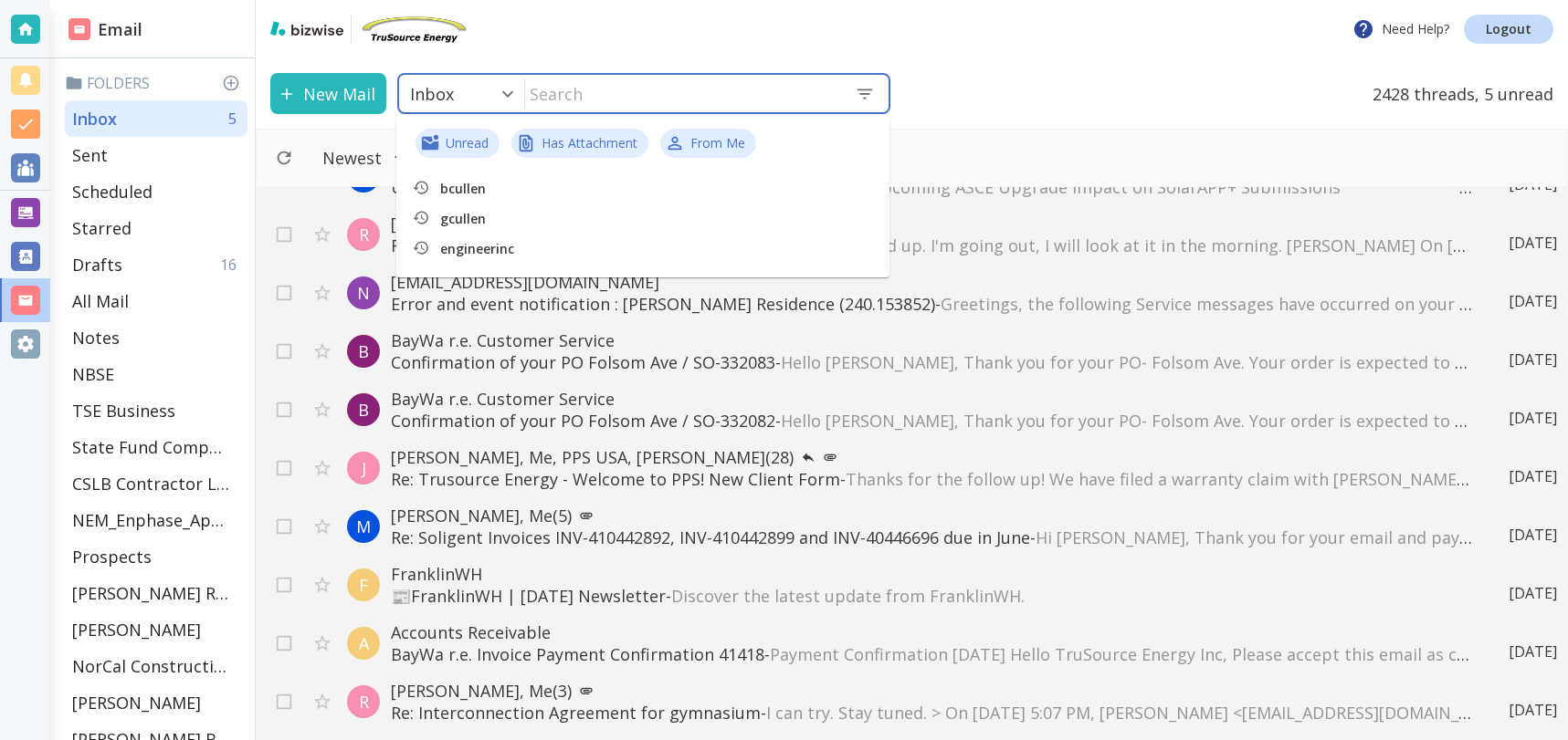
scroll to position [11894, 0]
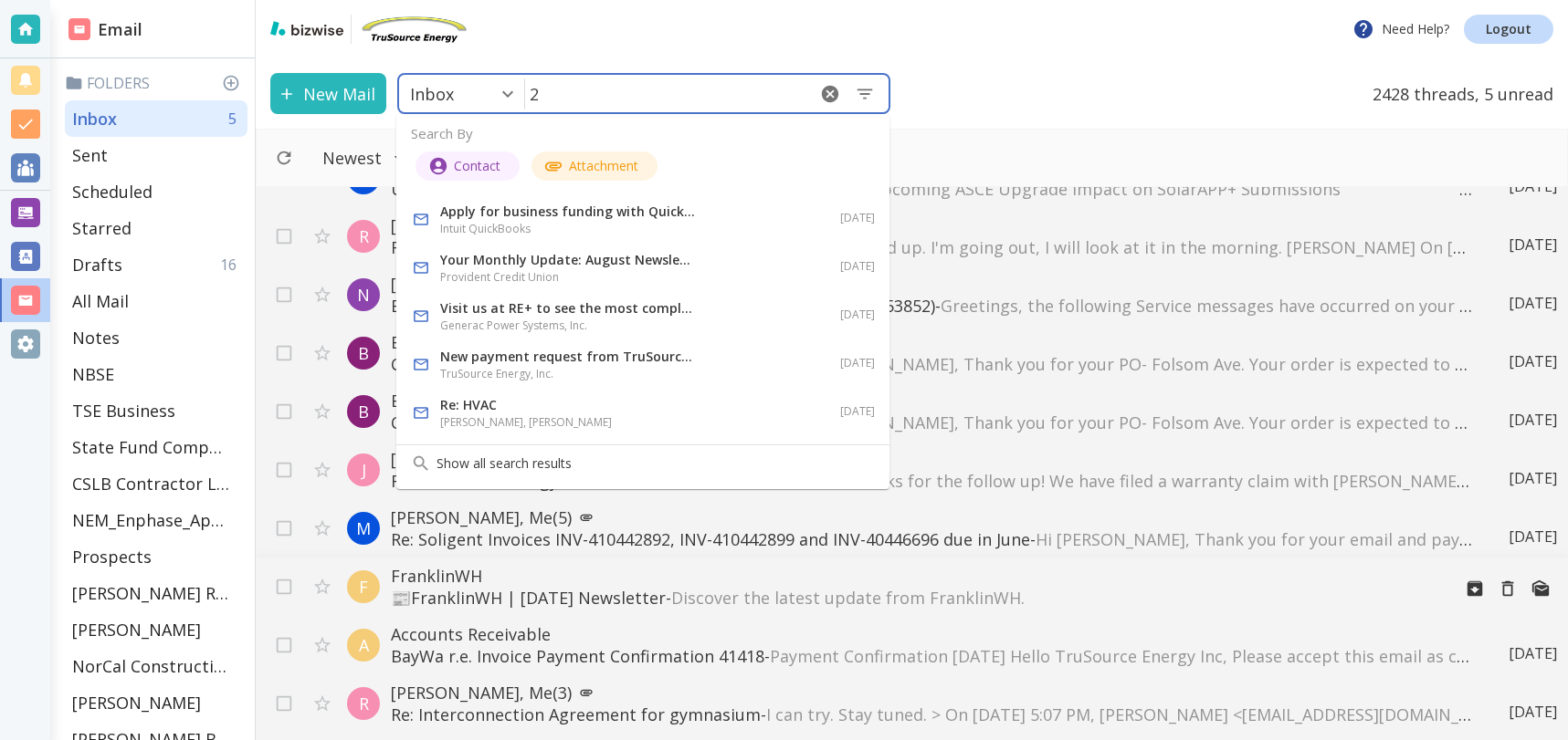
type input "2"
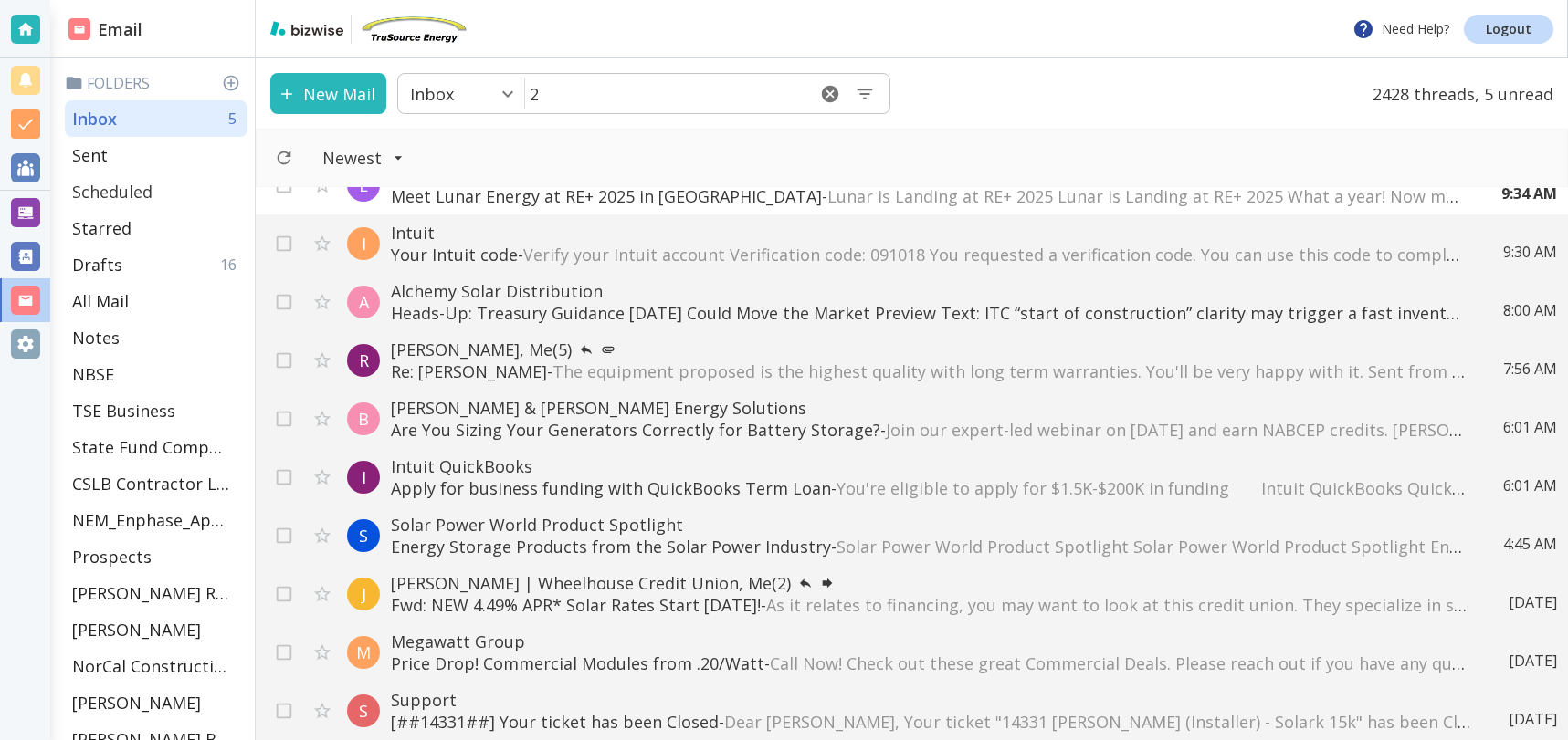
scroll to position [0, 0]
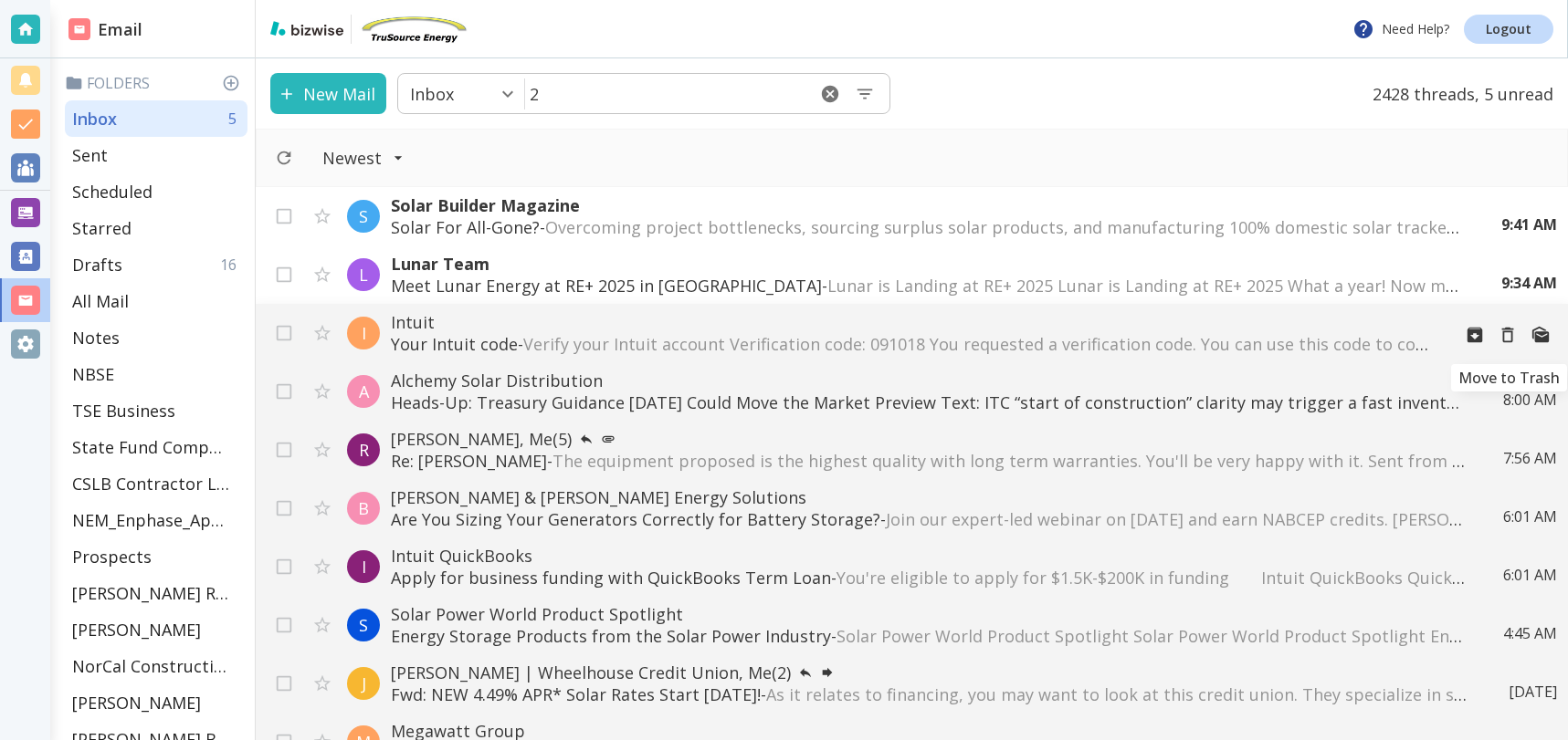
click at [1503, 333] on icon "Move to Trash" at bounding box center [1508, 336] width 12 height 15
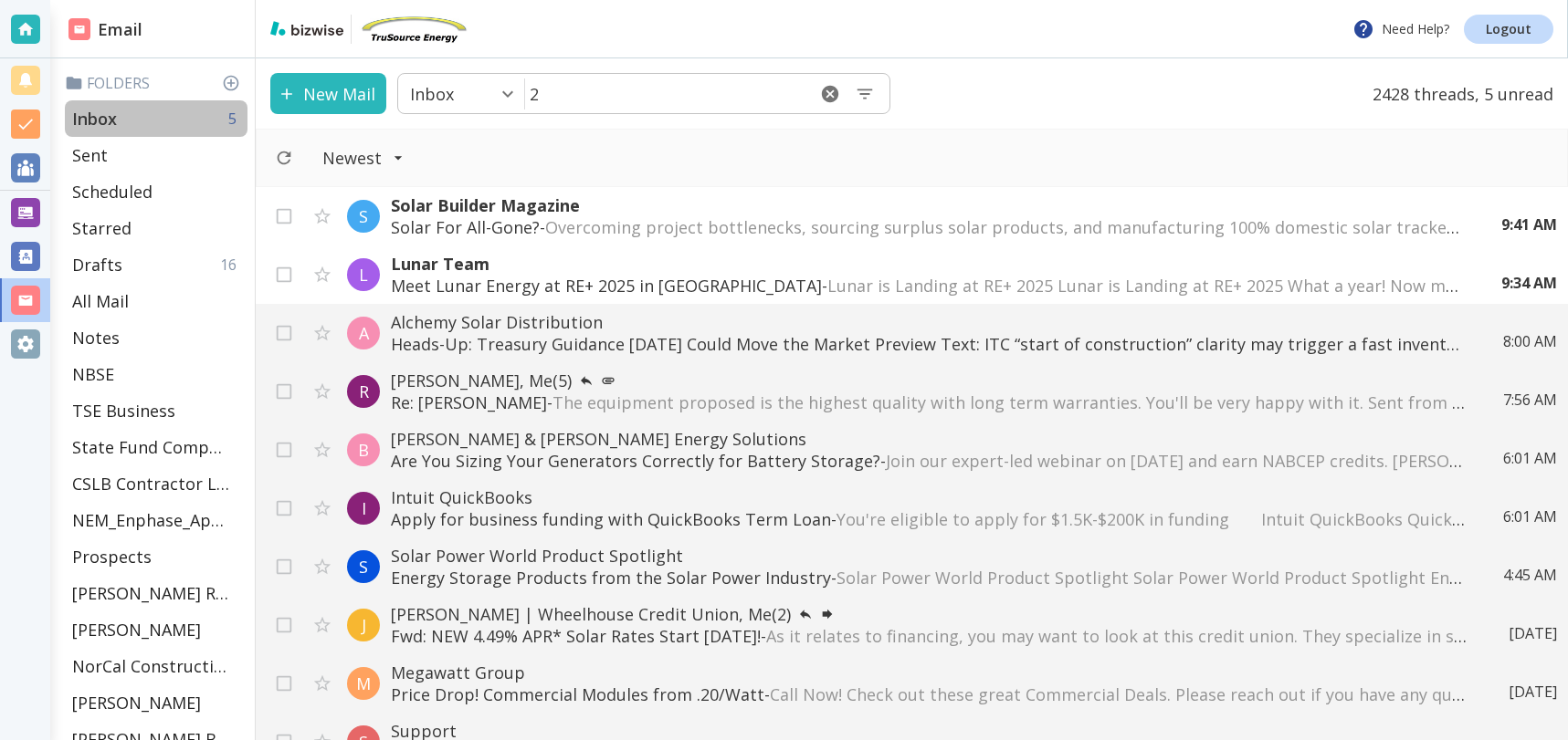
click at [139, 111] on div "Inbox 5" at bounding box center [156, 119] width 183 height 37
click at [112, 123] on p "Inbox" at bounding box center [95, 118] width 45 height 22
click at [1505, 277] on icon "Move to Trash" at bounding box center [1507, 276] width 20 height 20
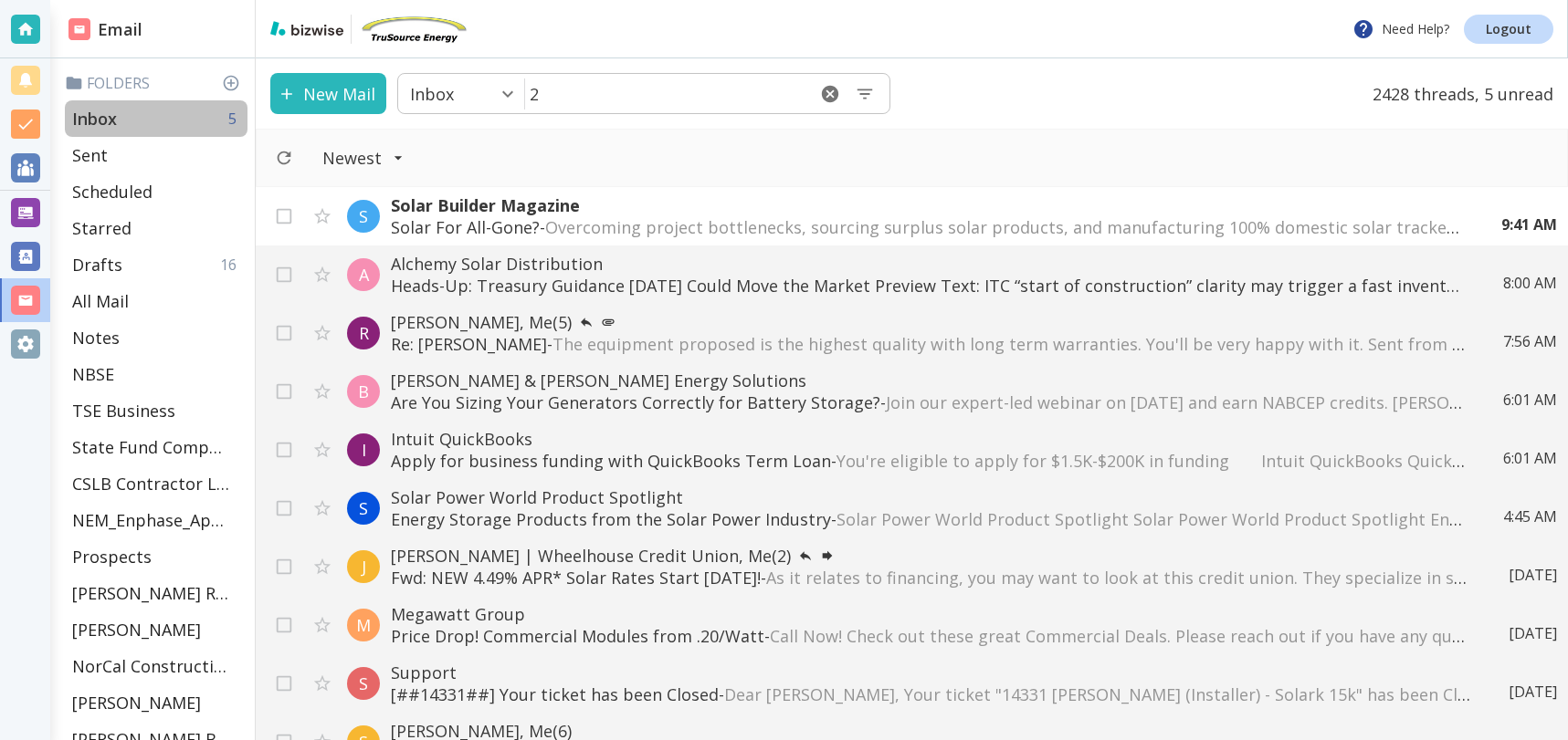
click at [121, 113] on div "Inbox 5" at bounding box center [156, 119] width 183 height 37
